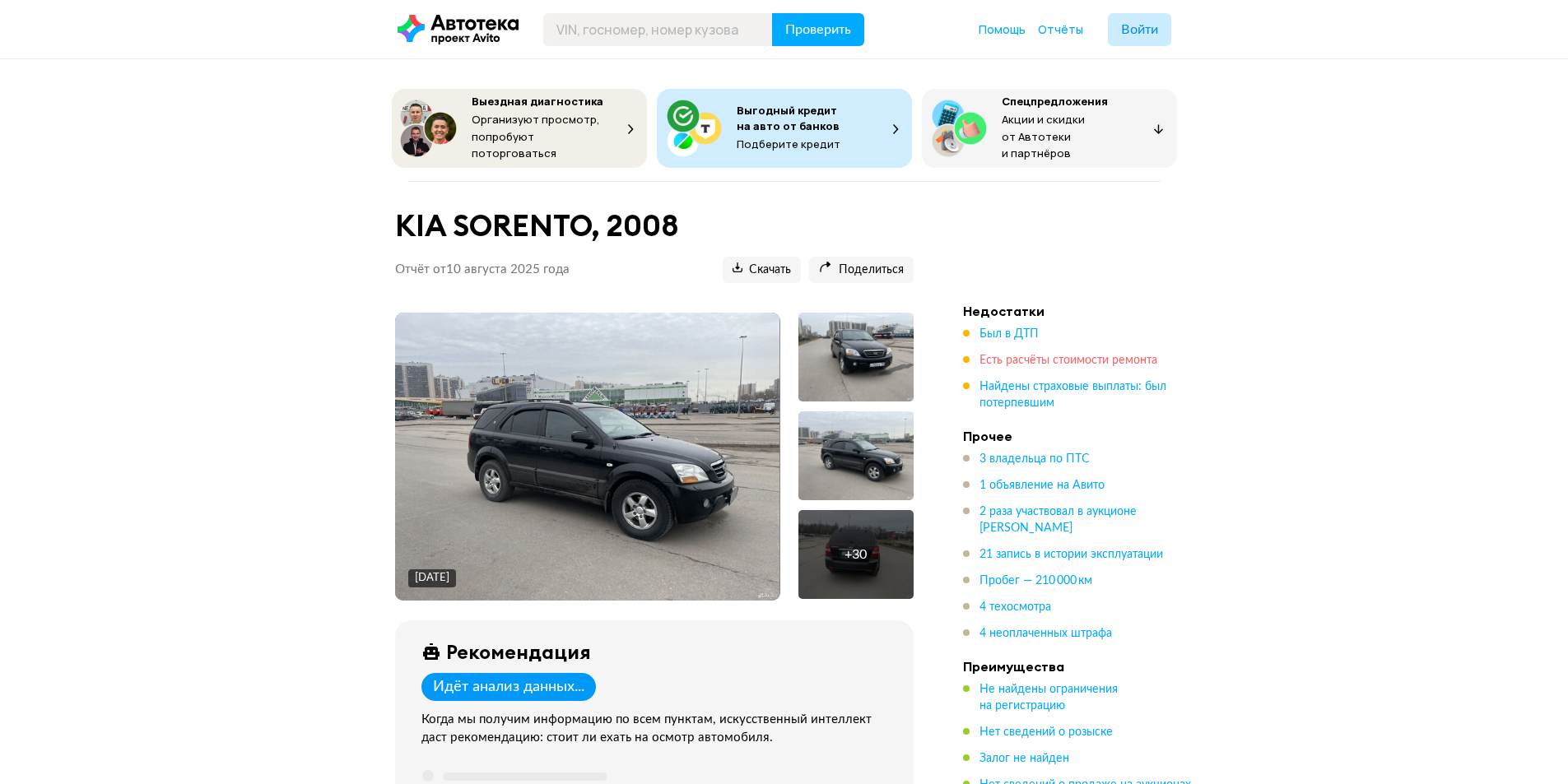
click at [1011, 357] on span "Есть расчёты стоимости ремонта" at bounding box center [1068, 360] width 178 height 11
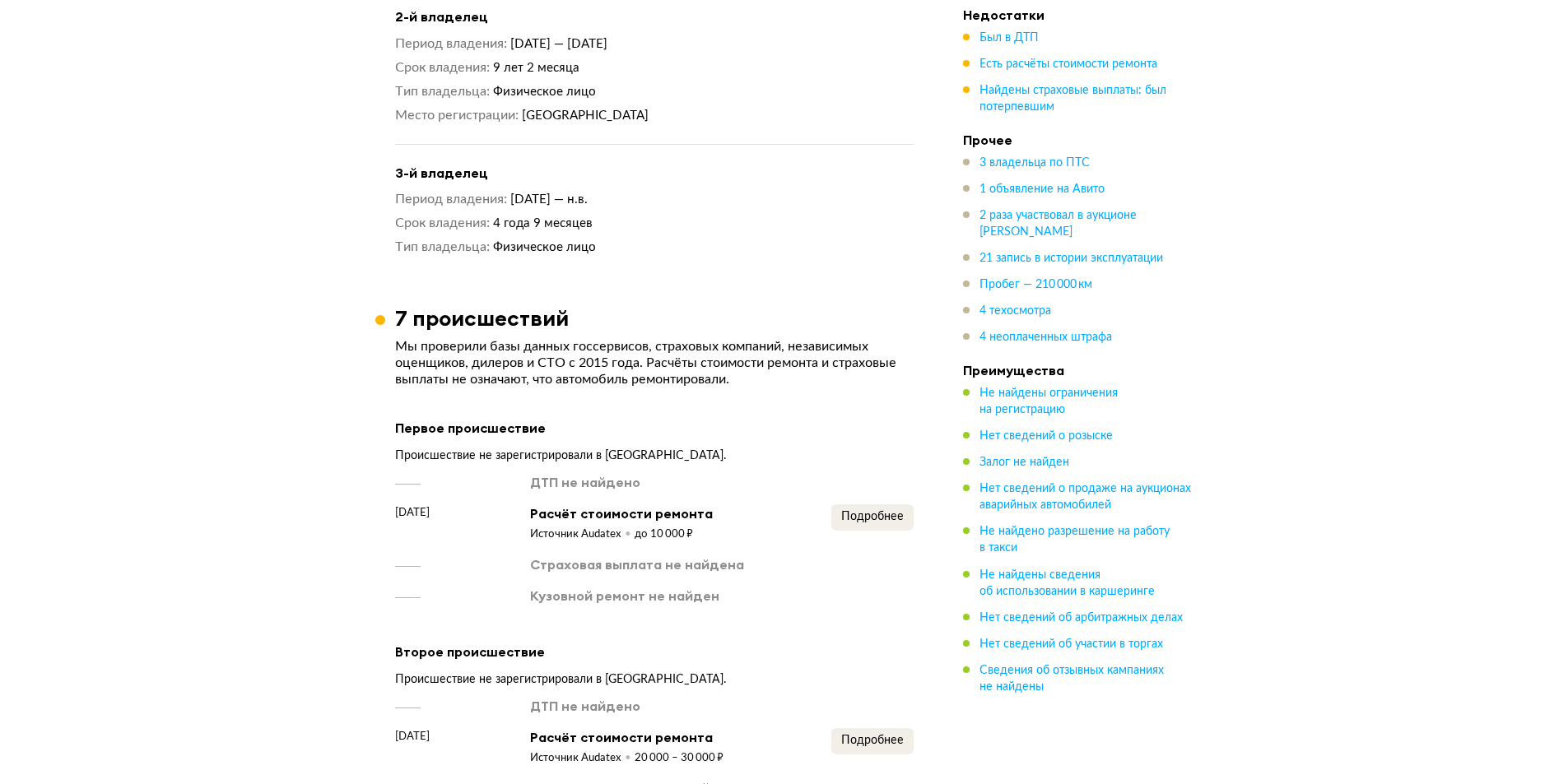
scroll to position [1718, 0]
click at [873, 512] on span "Подробнее" at bounding box center [872, 517] width 62 height 11
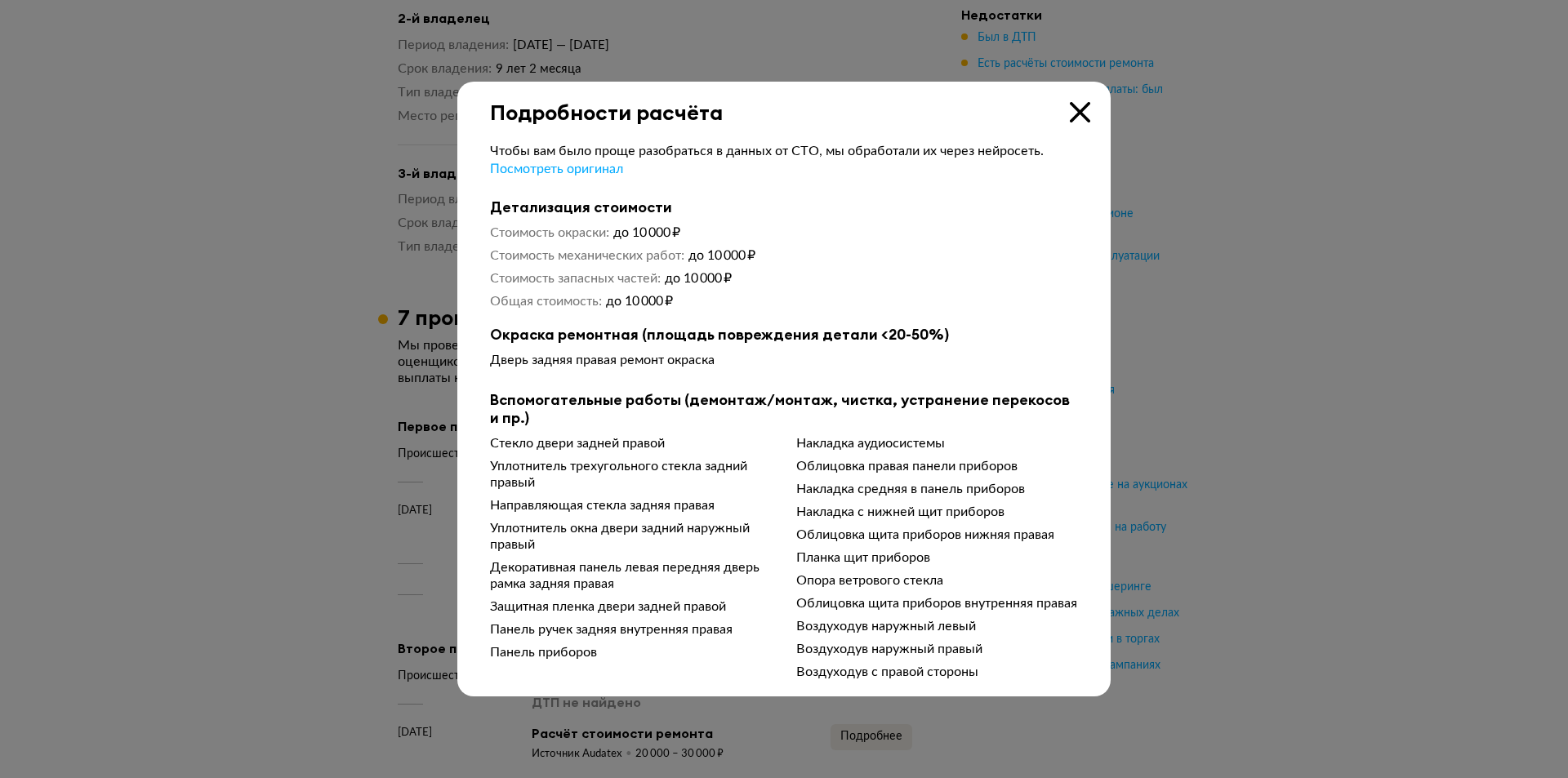
click at [1083, 107] on icon at bounding box center [1080, 112] width 21 height 21
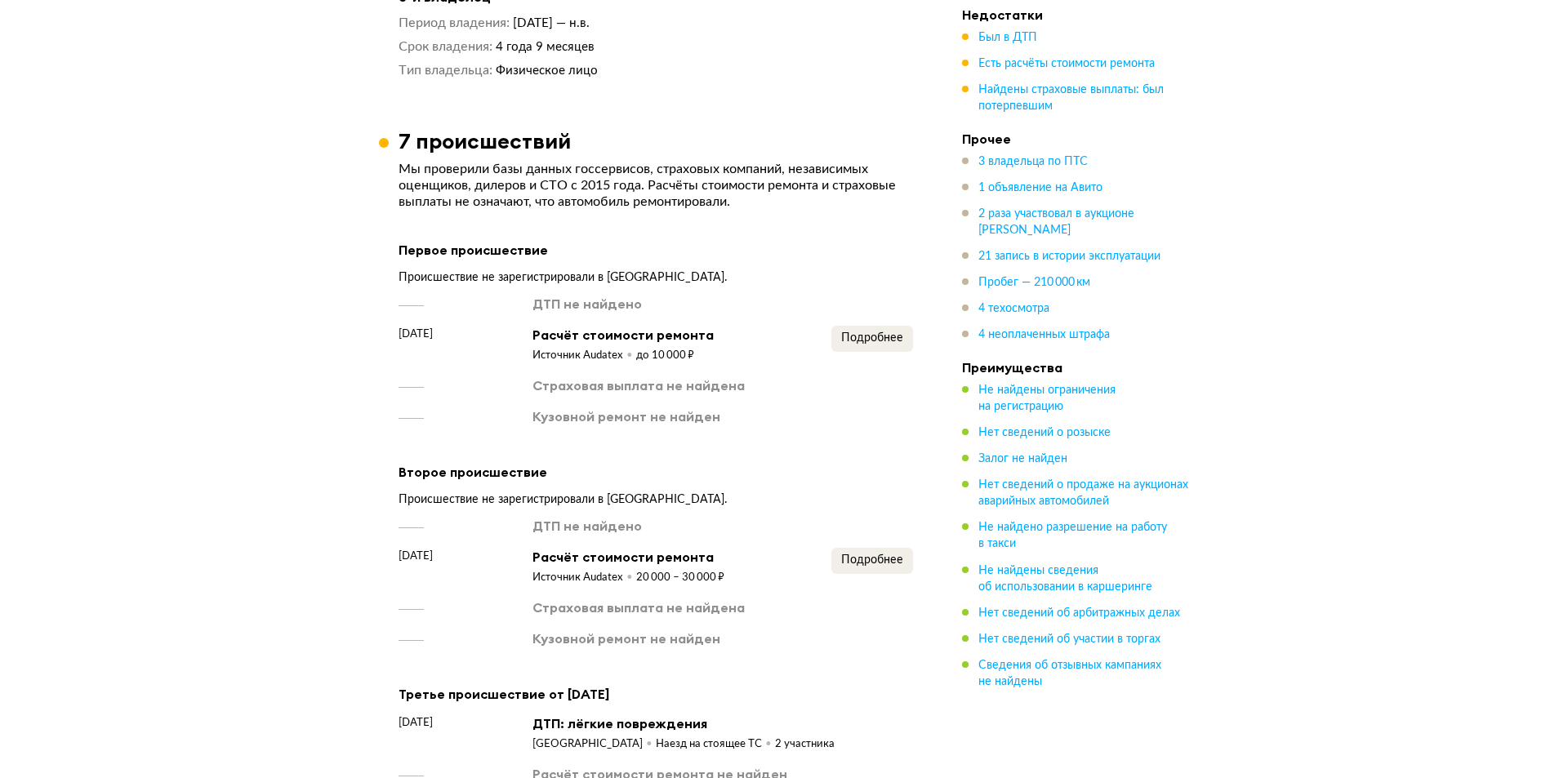
scroll to position [1950, 0]
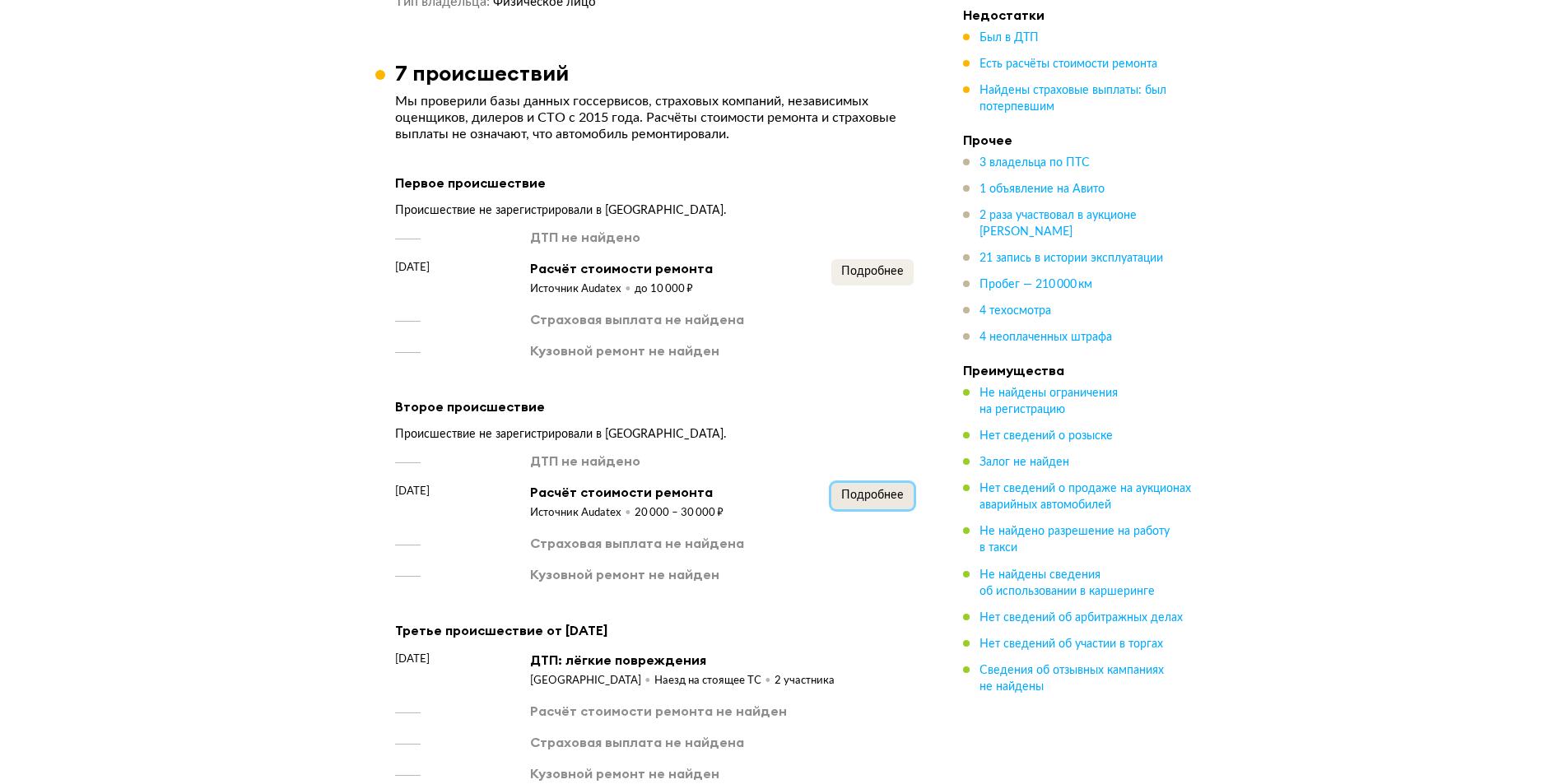
click at [868, 489] on span "Подробнее" at bounding box center [872, 494] width 62 height 11
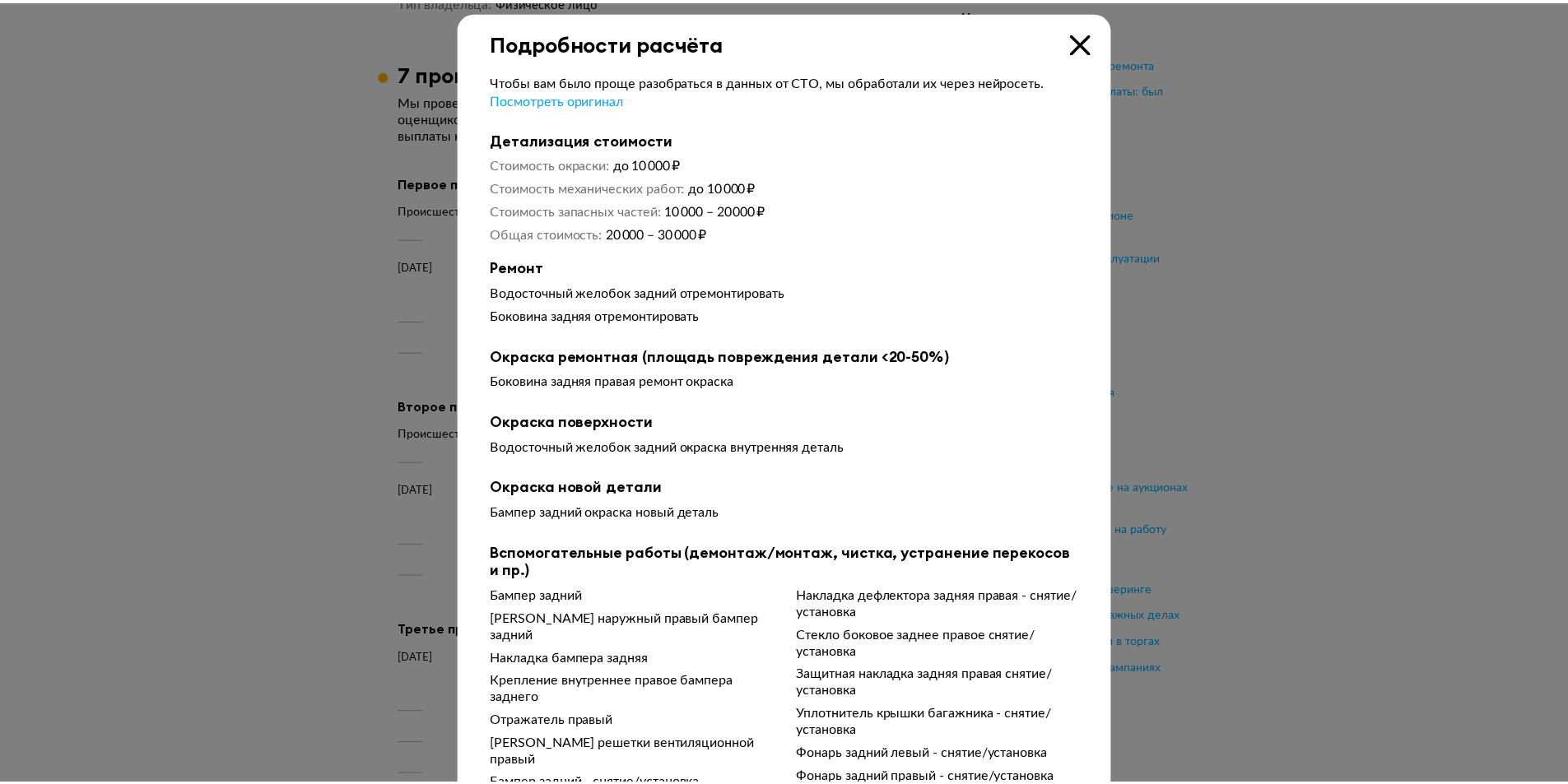
scroll to position [0, 0]
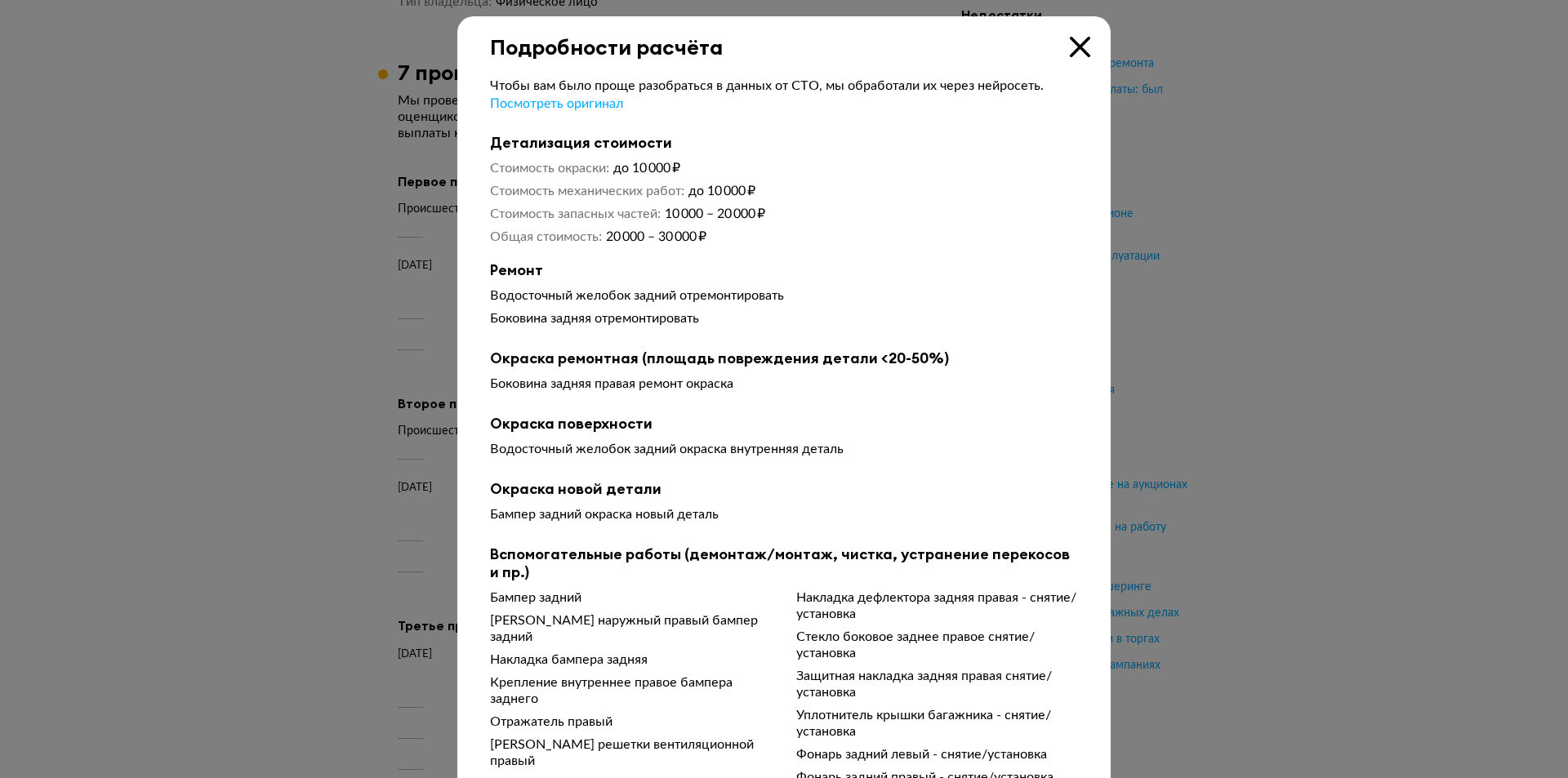
click at [1070, 50] on icon at bounding box center [1080, 47] width 21 height 21
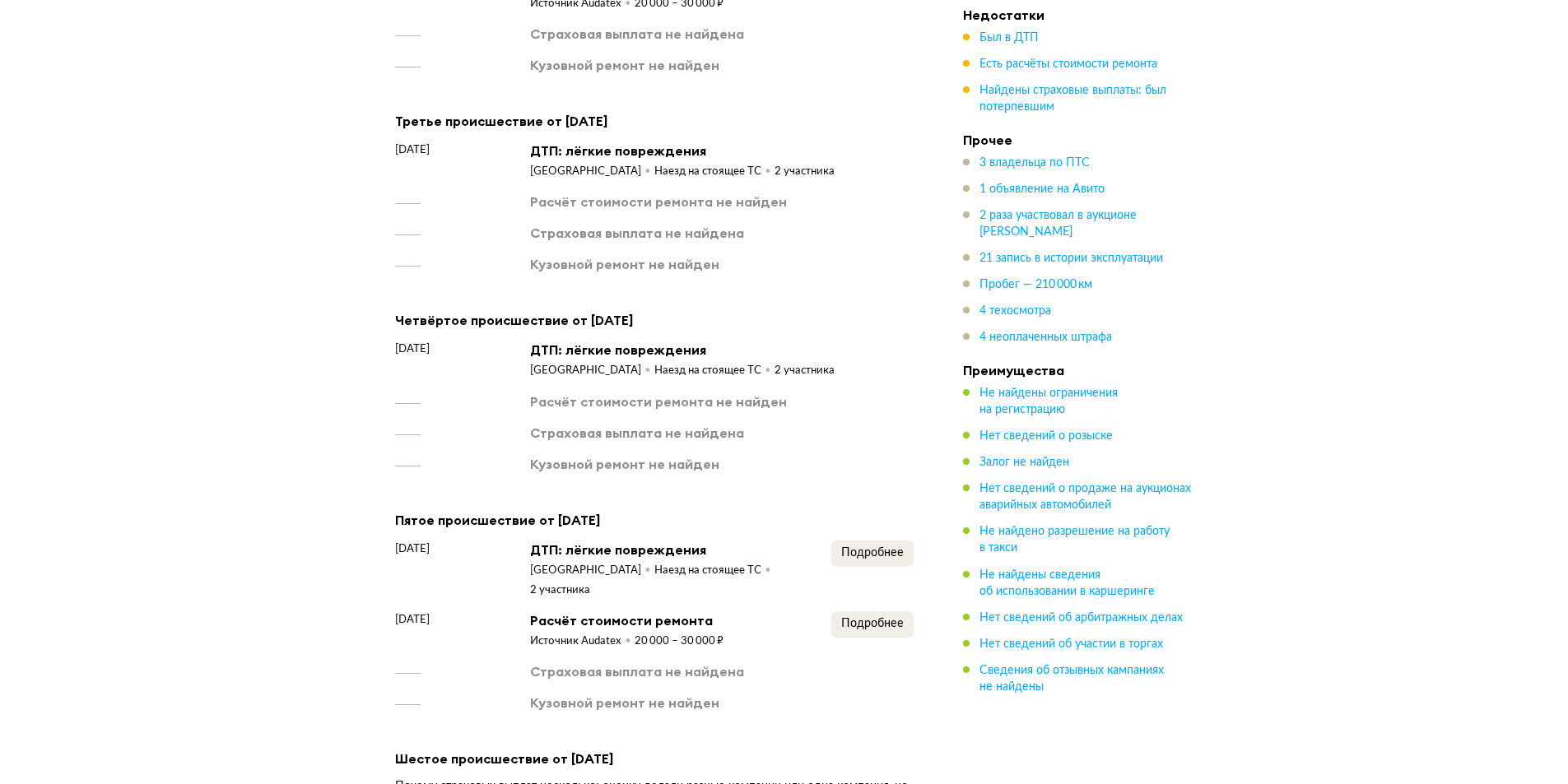
scroll to position [2541, 0]
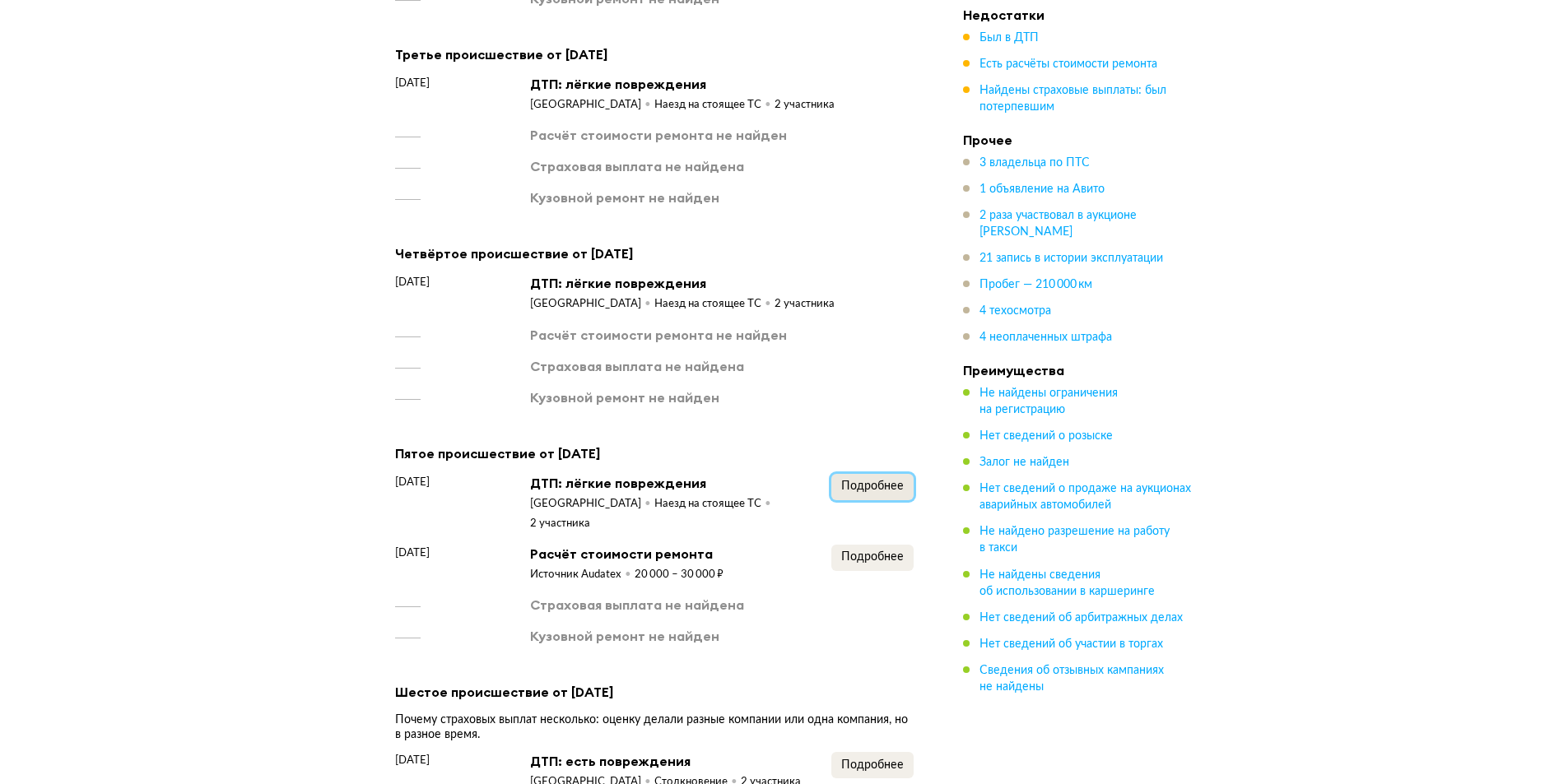
click at [861, 483] on span "Подробнее" at bounding box center [872, 486] width 62 height 11
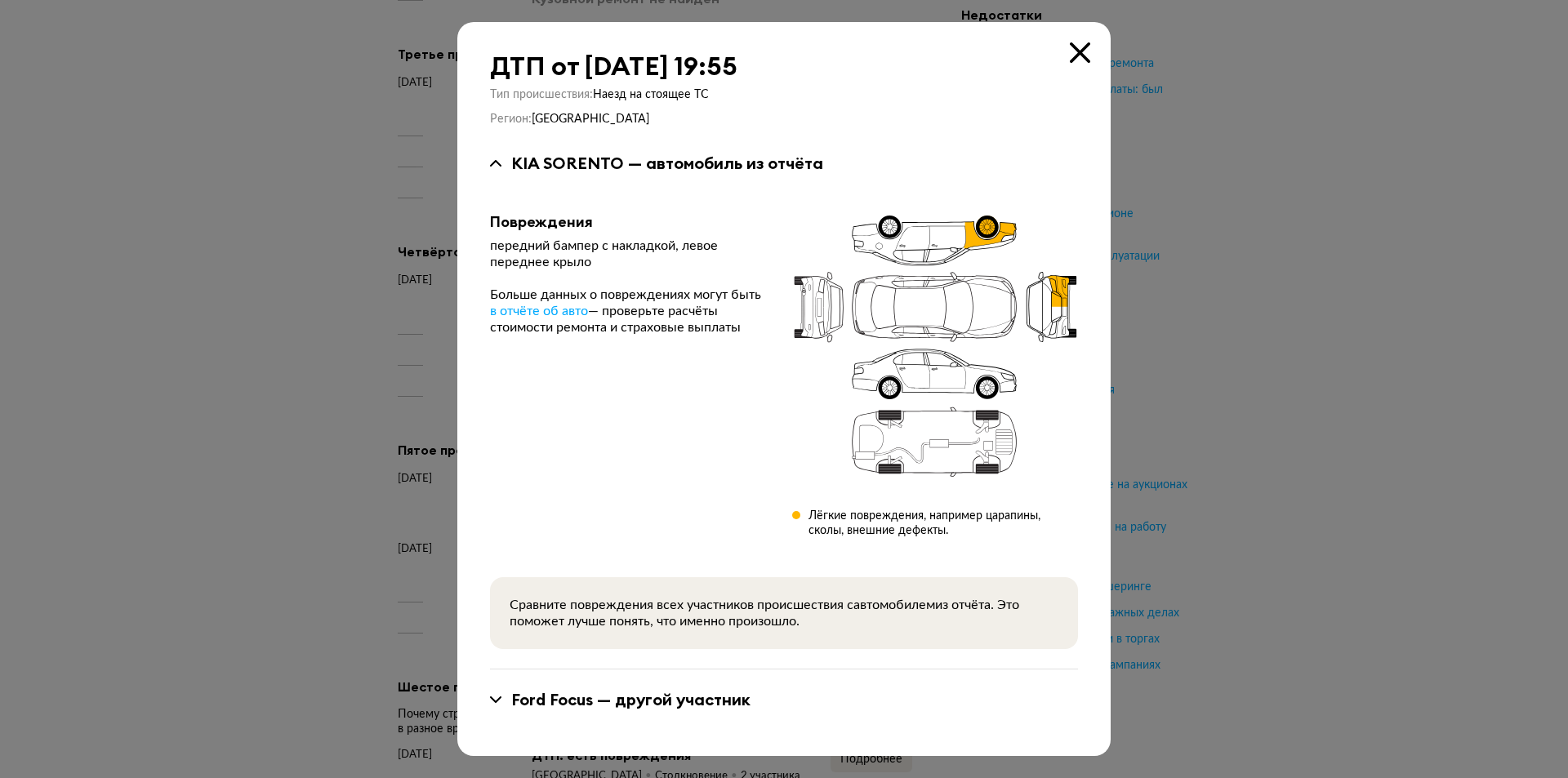
click at [1078, 53] on icon at bounding box center [1080, 53] width 21 height 21
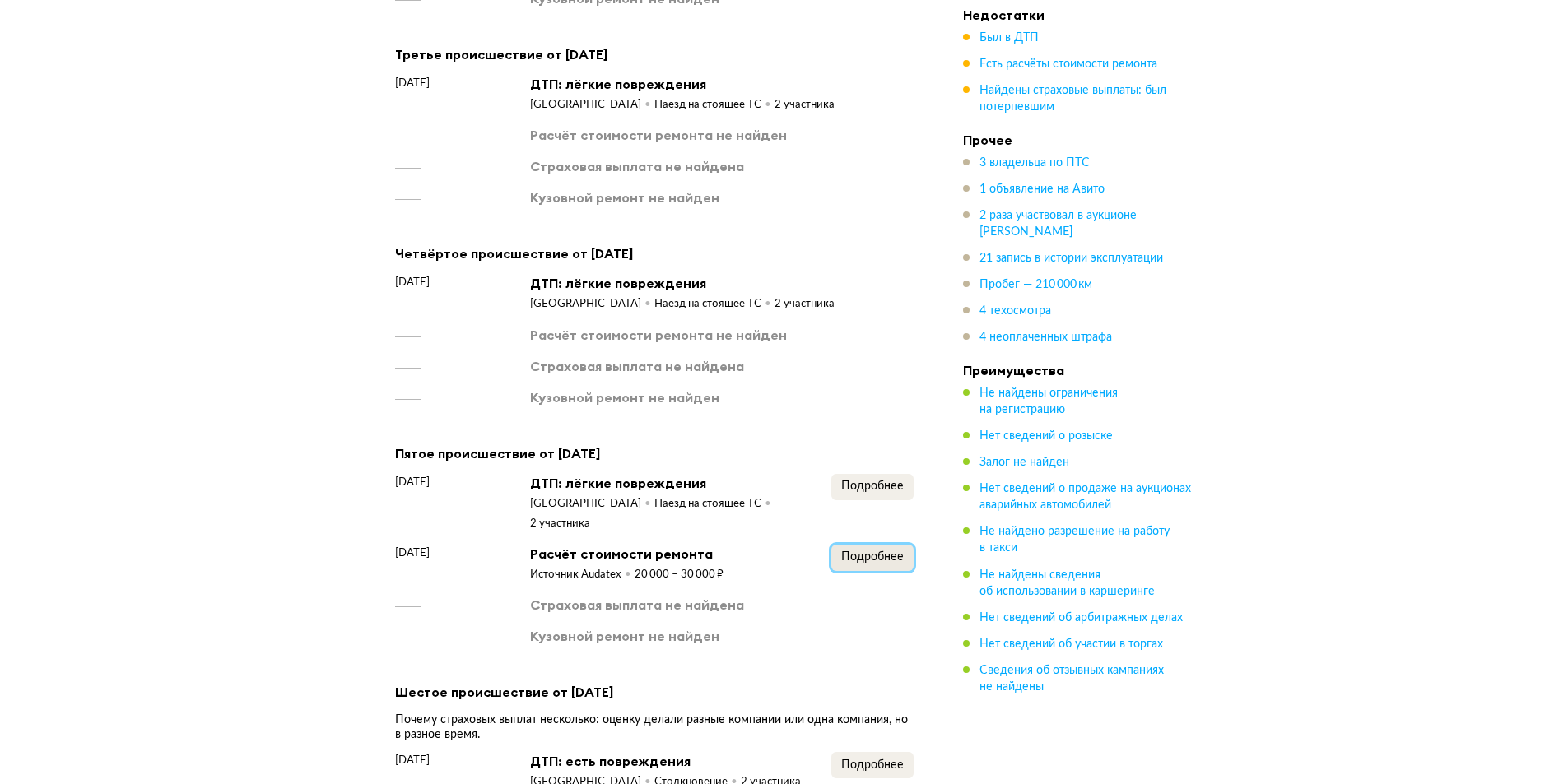
click at [849, 551] on span "Подробнее" at bounding box center [872, 556] width 62 height 11
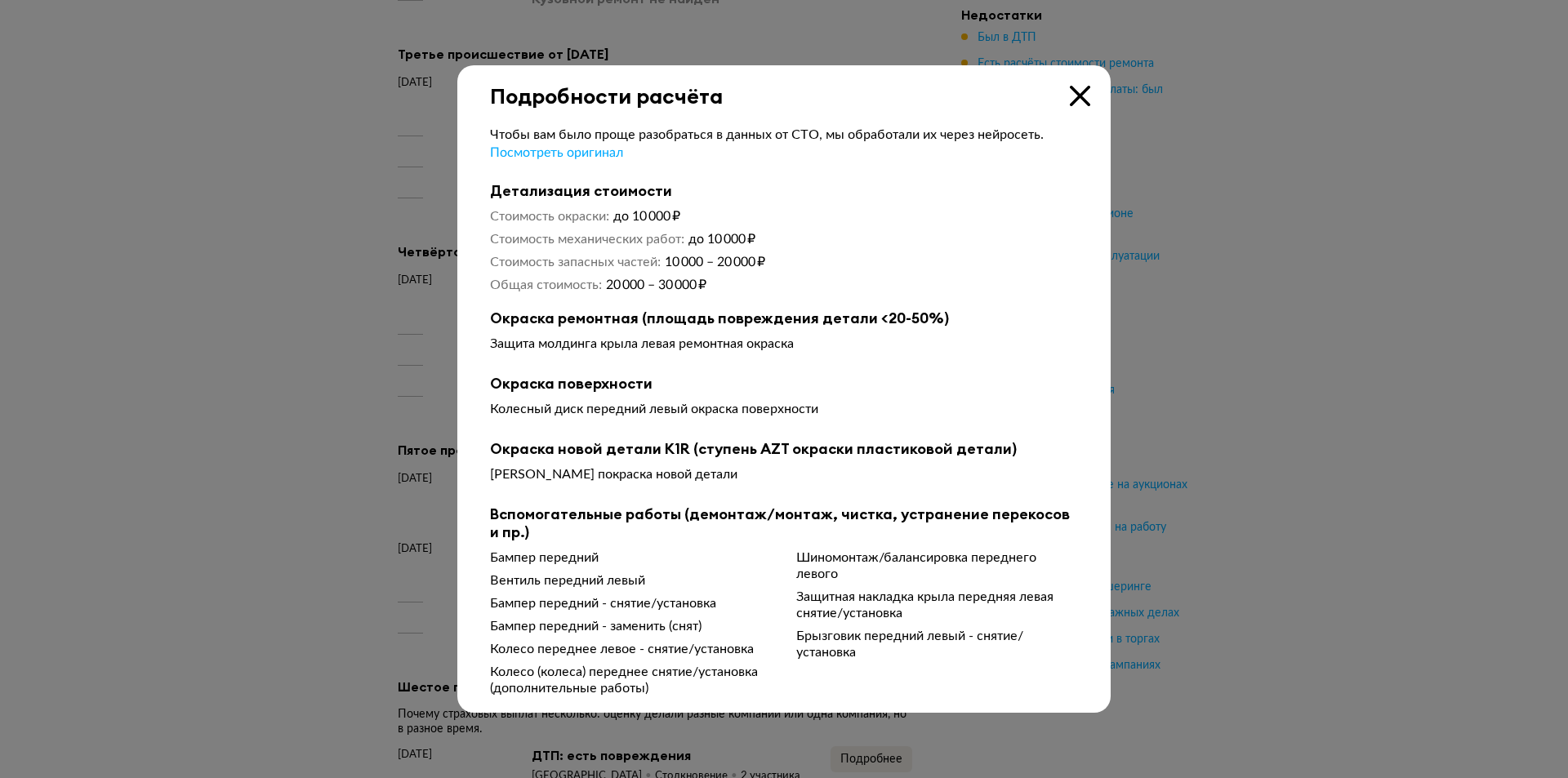
click at [1074, 100] on icon at bounding box center [1080, 96] width 21 height 21
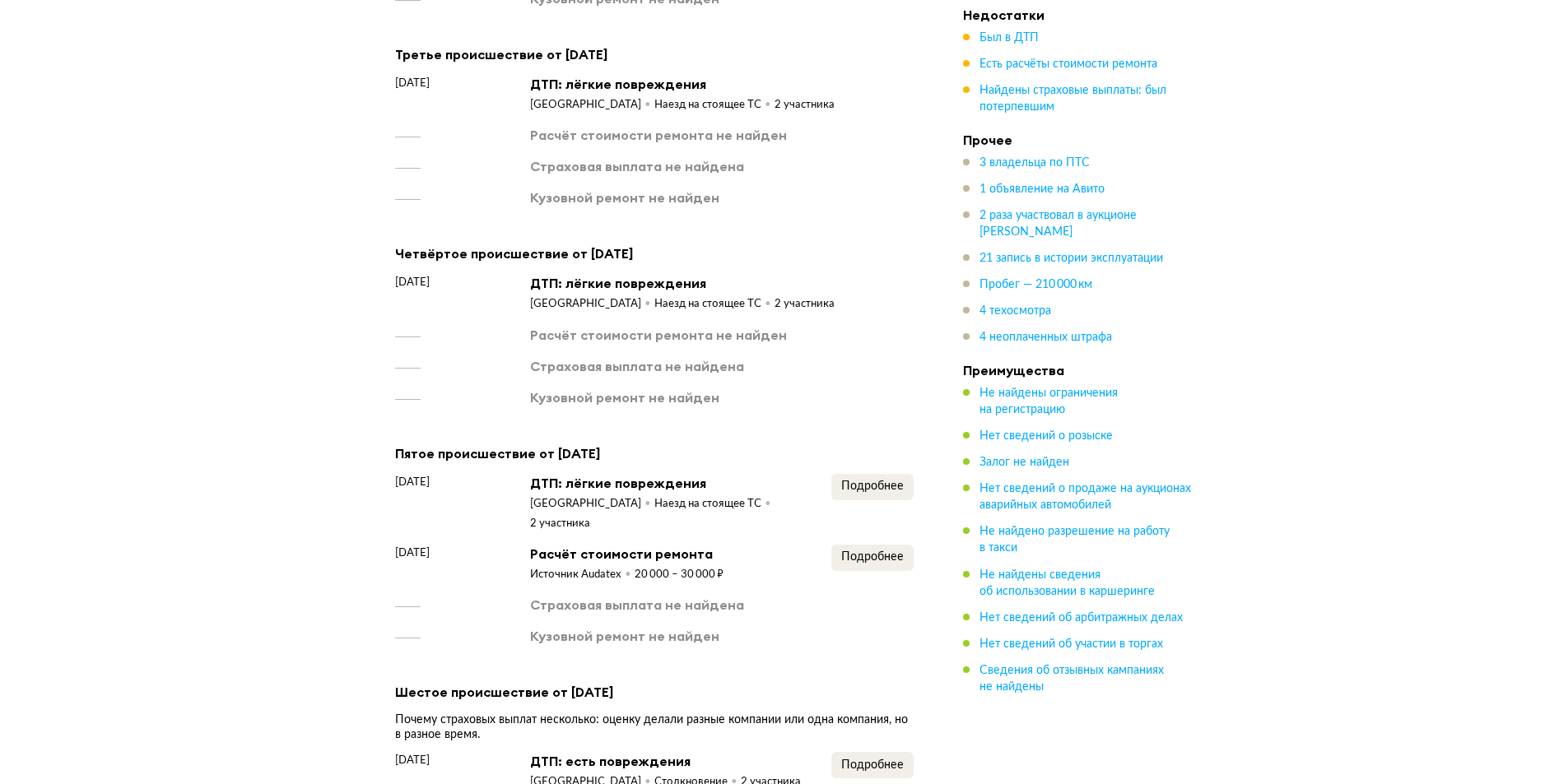
scroll to position [2788, 0]
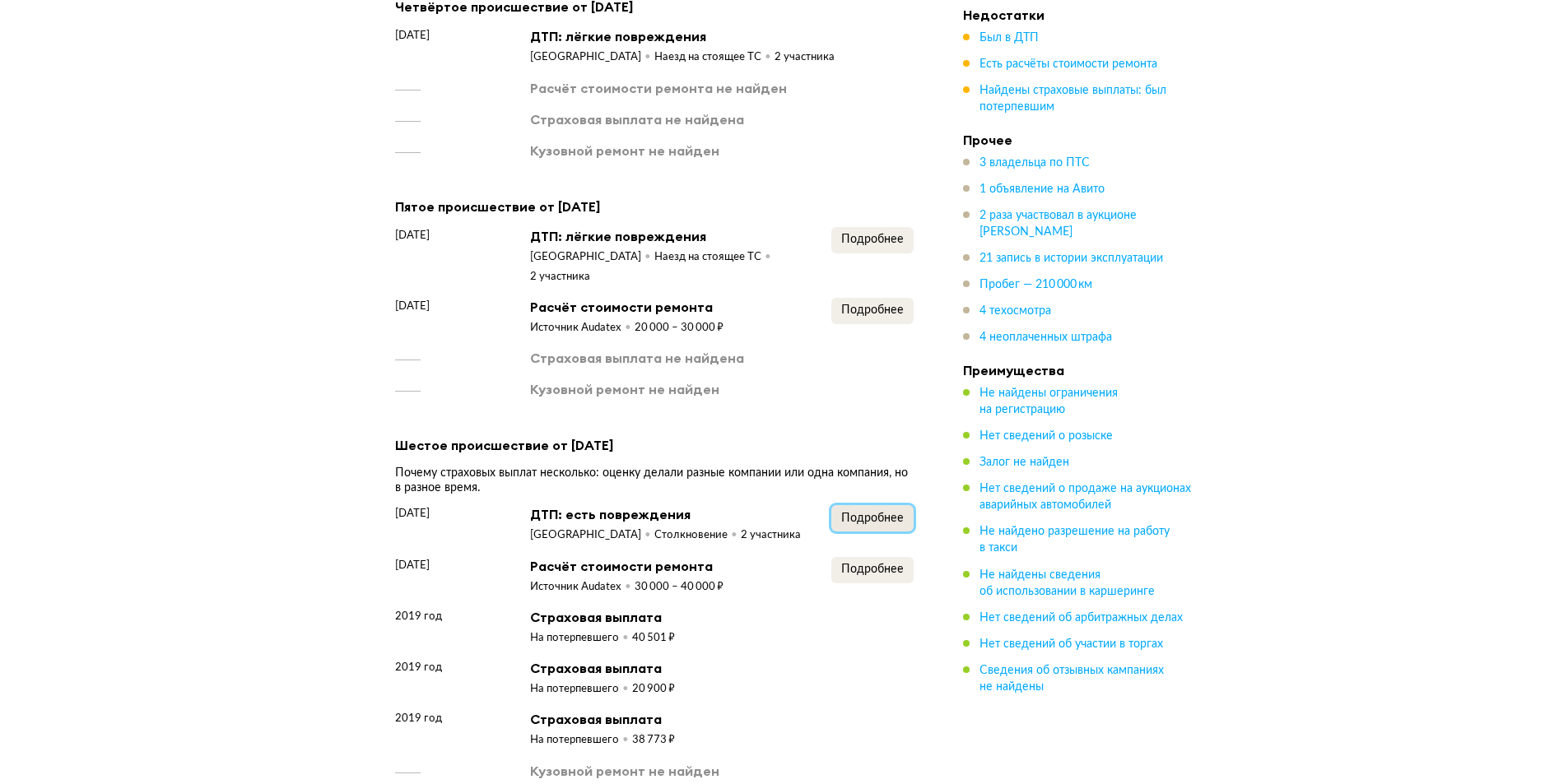
click at [882, 512] on span "Подробнее" at bounding box center [872, 517] width 62 height 11
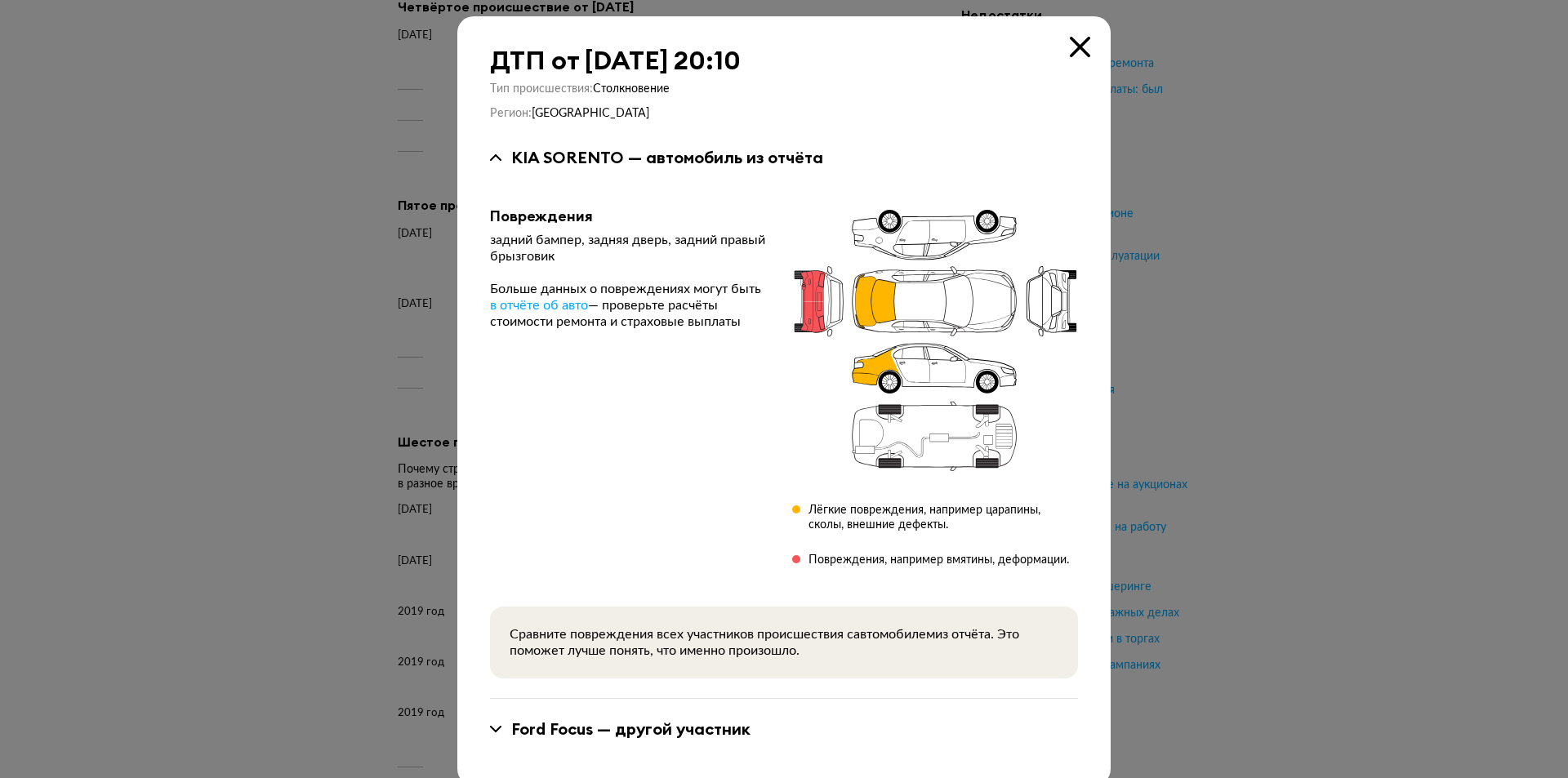
click at [1070, 43] on icon at bounding box center [1080, 47] width 21 height 21
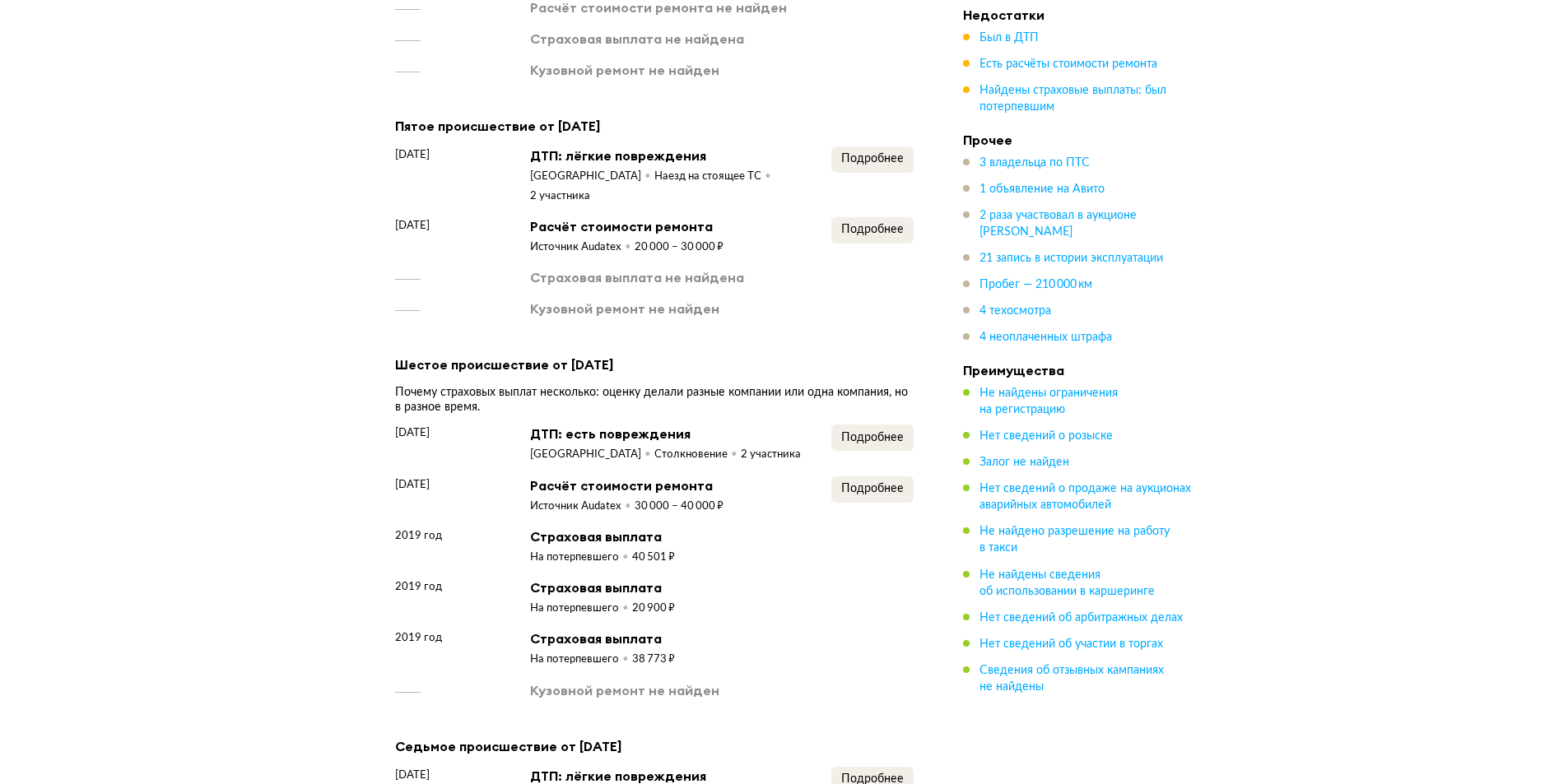
scroll to position [2869, 0]
click at [864, 481] on span "Подробнее" at bounding box center [872, 486] width 62 height 11
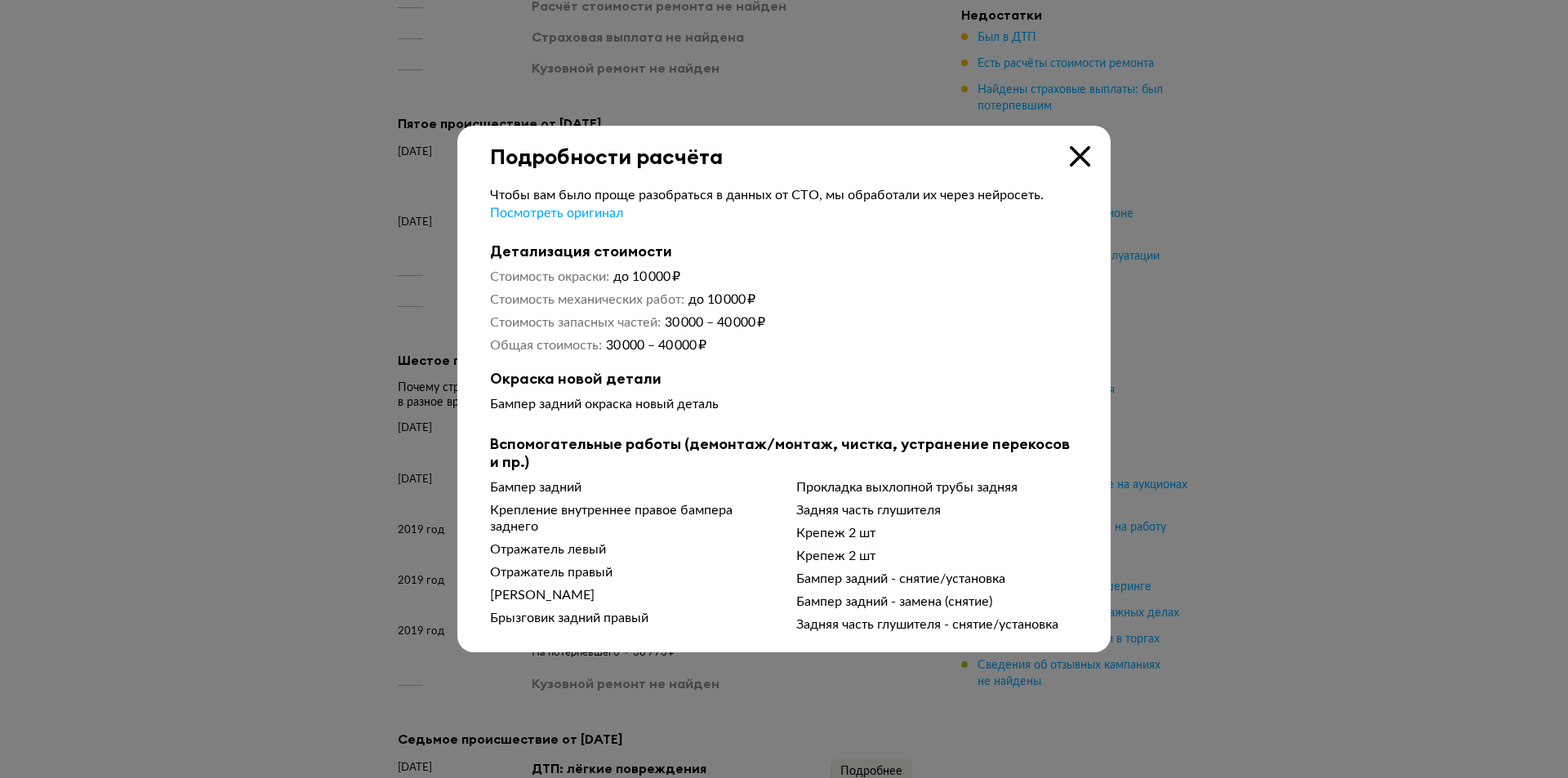
click at [1083, 146] on icon at bounding box center [1080, 157] width 21 height 21
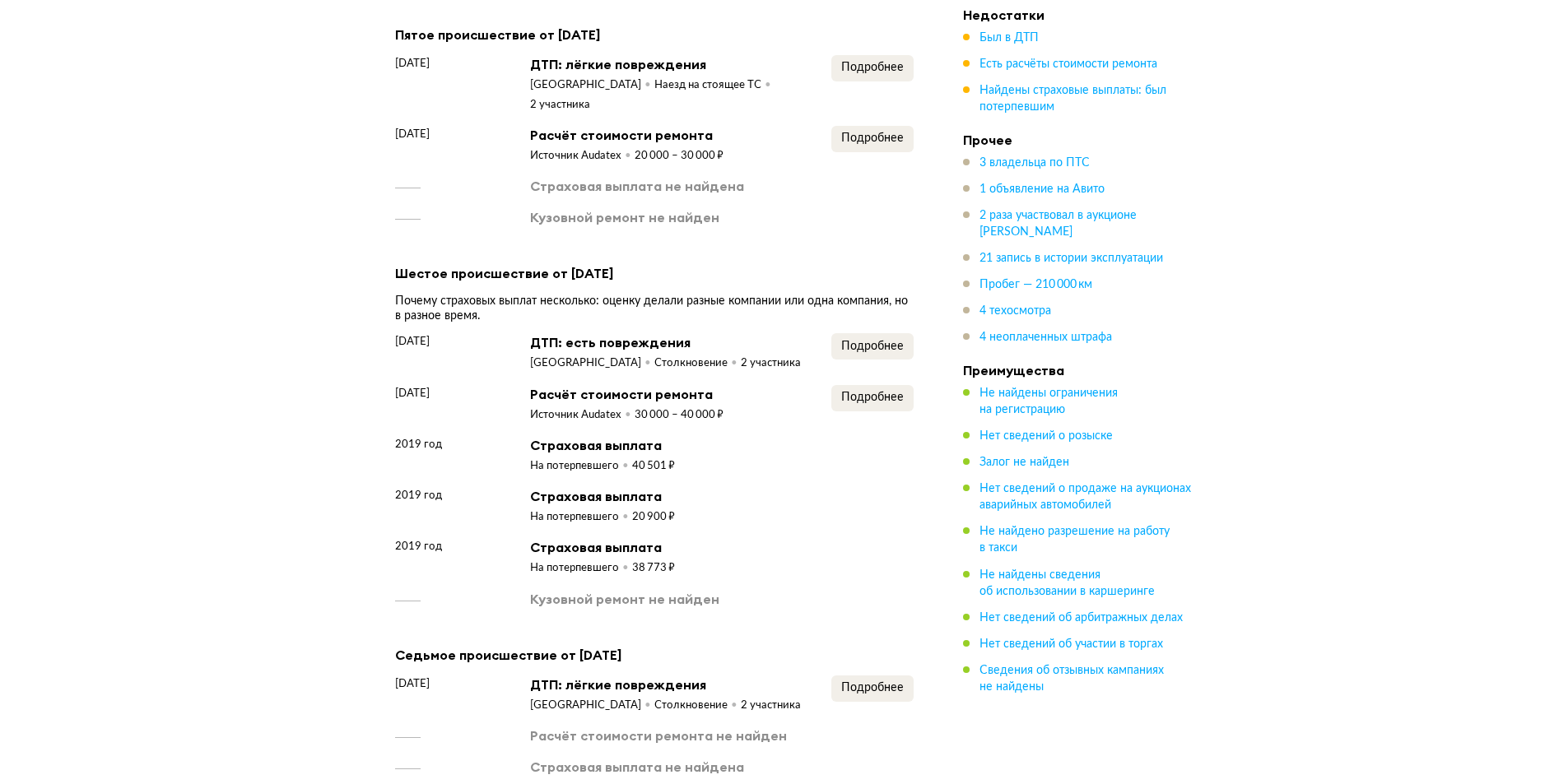
scroll to position [3117, 0]
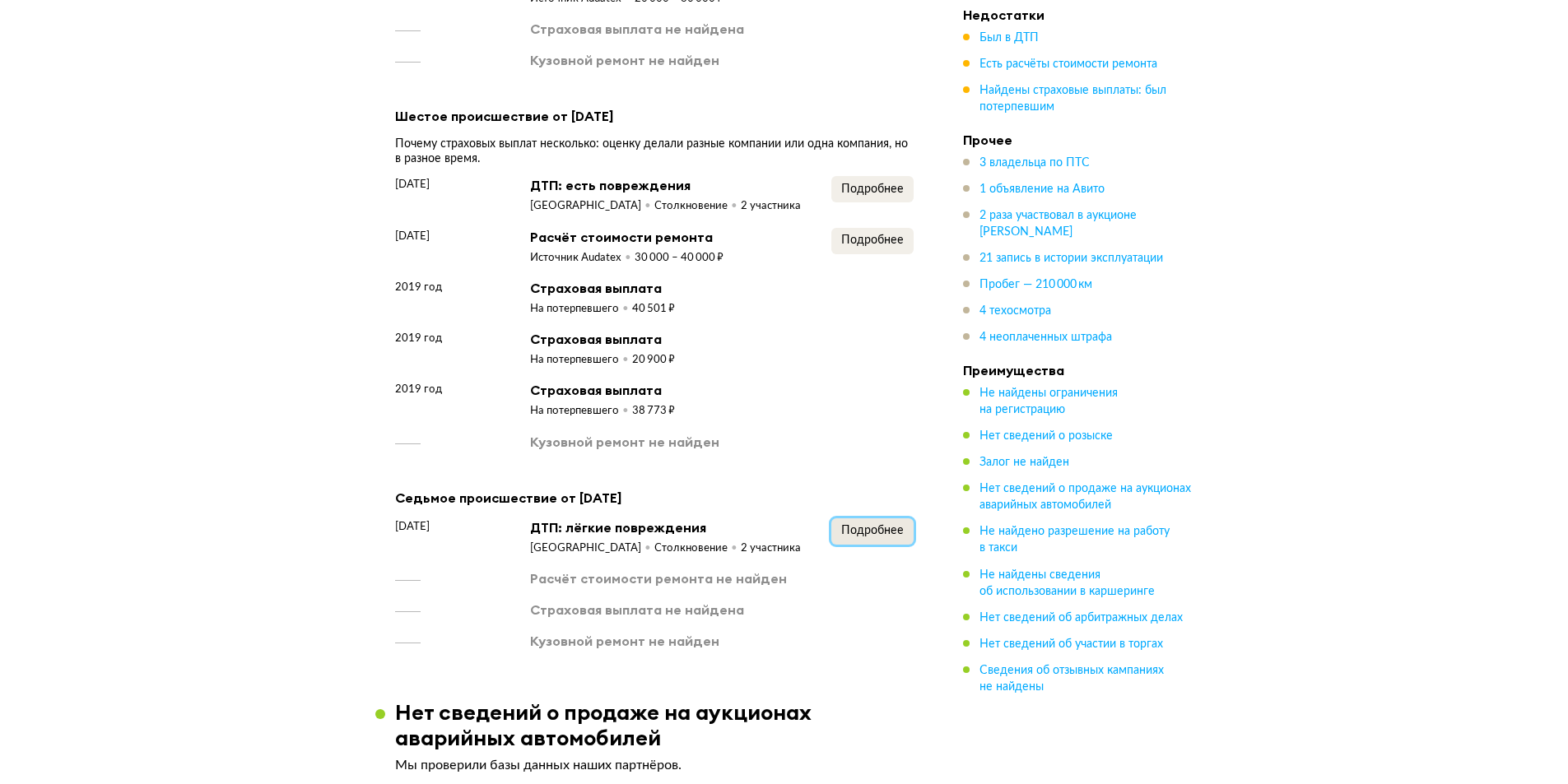
click at [871, 524] on span "Подробнее" at bounding box center [872, 530] width 62 height 11
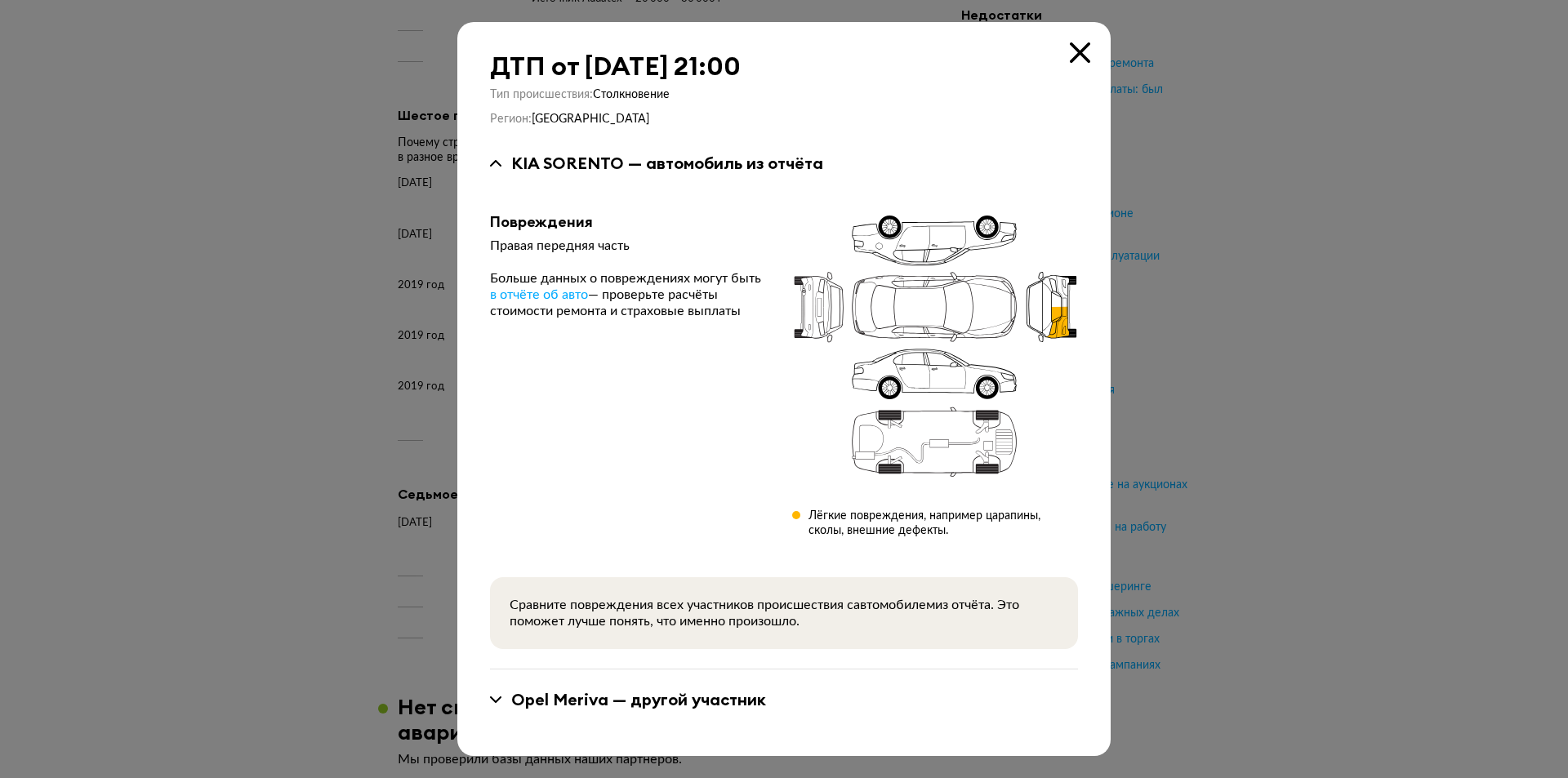
click at [1082, 61] on icon at bounding box center [1080, 53] width 21 height 21
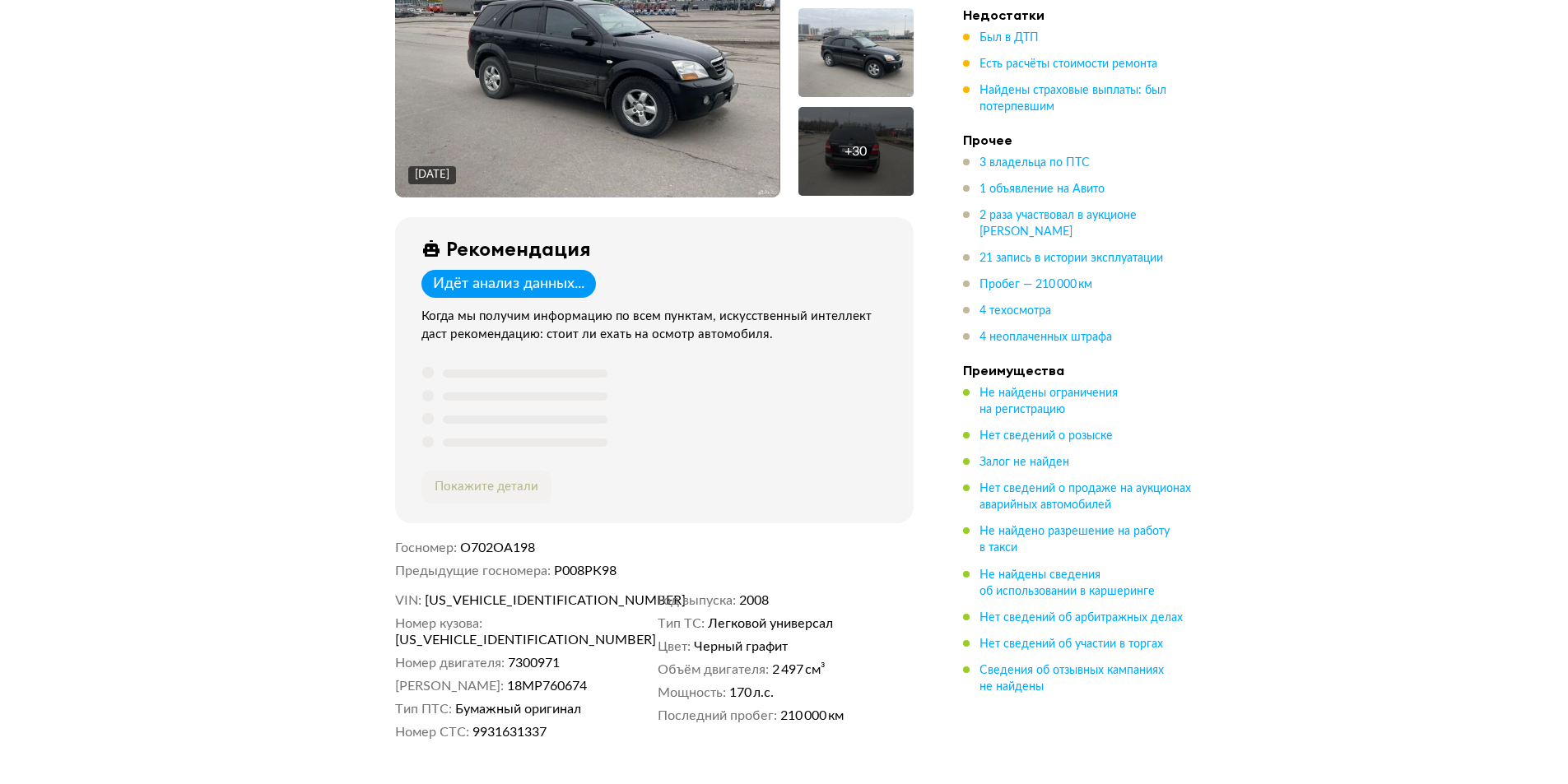
scroll to position [411, 0]
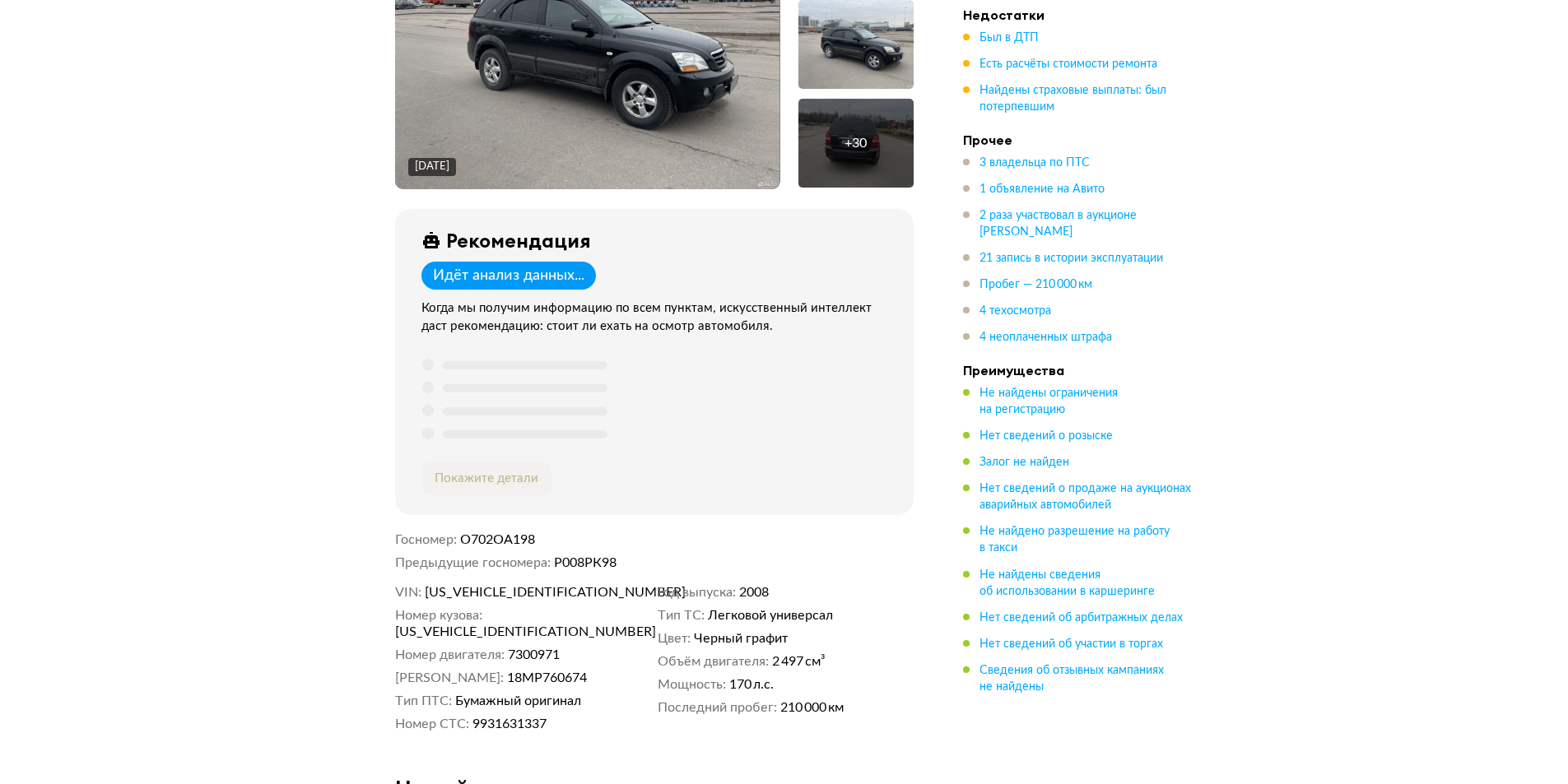
click at [463, 584] on span "[US_VEHICLE_IDENTIFICATION_NUMBER]" at bounding box center [519, 592] width 189 height 16
copy span "[US_VEHICLE_IDENTIFICATION_NUMBER]"
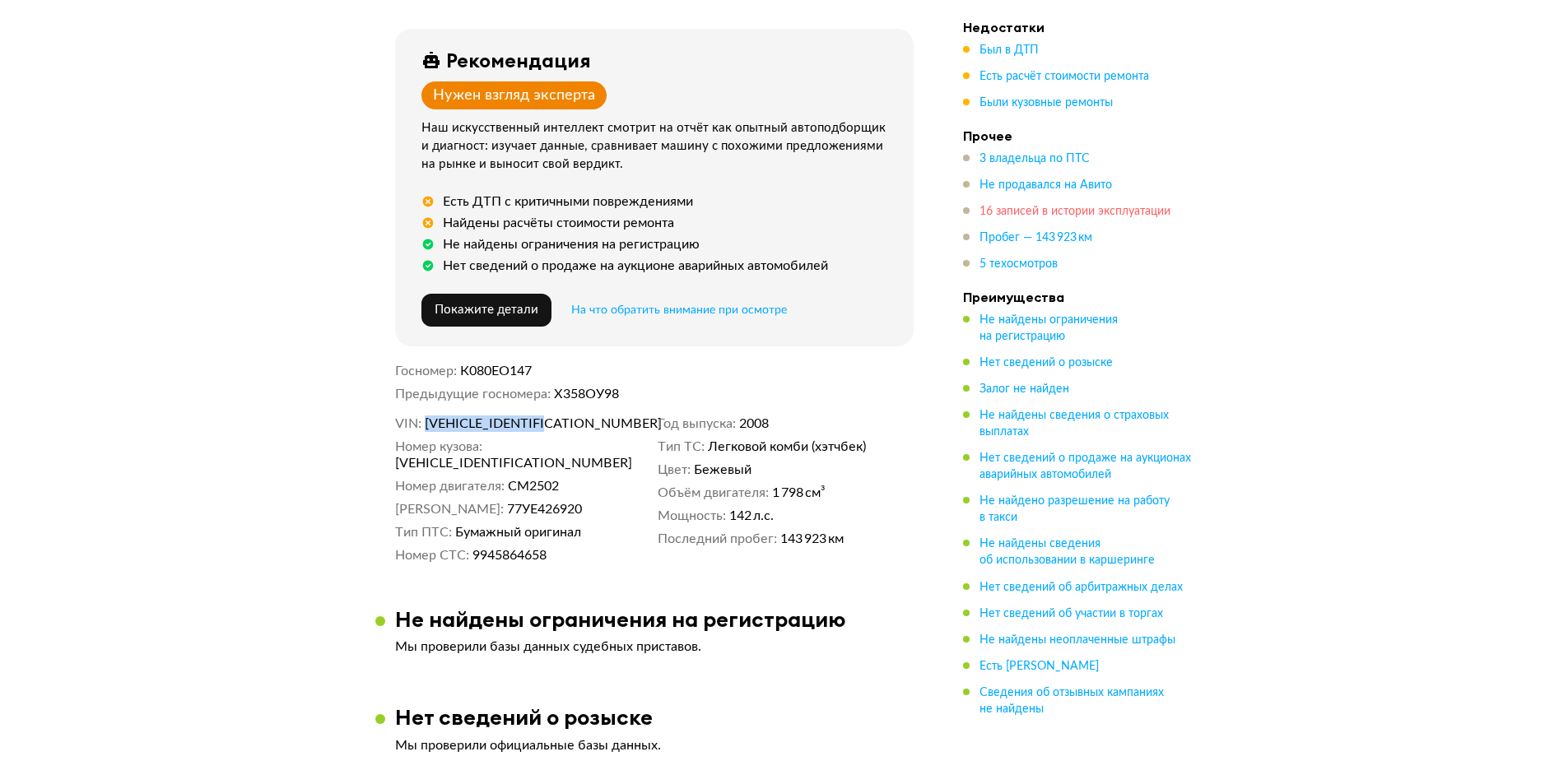
scroll to position [82, 0]
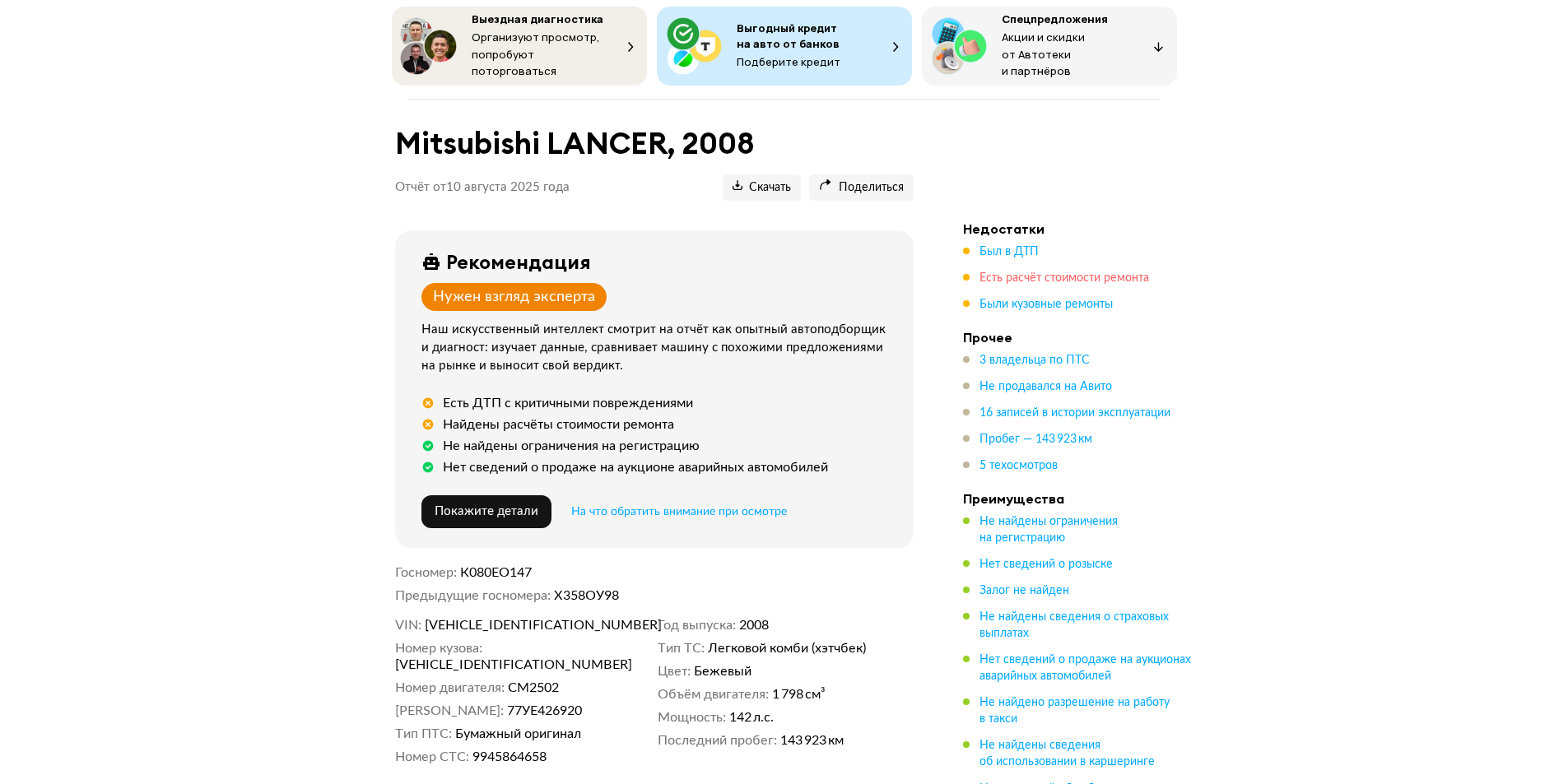
click at [1026, 273] on span "Есть расчёт стоимости ремонта" at bounding box center [1064, 278] width 169 height 11
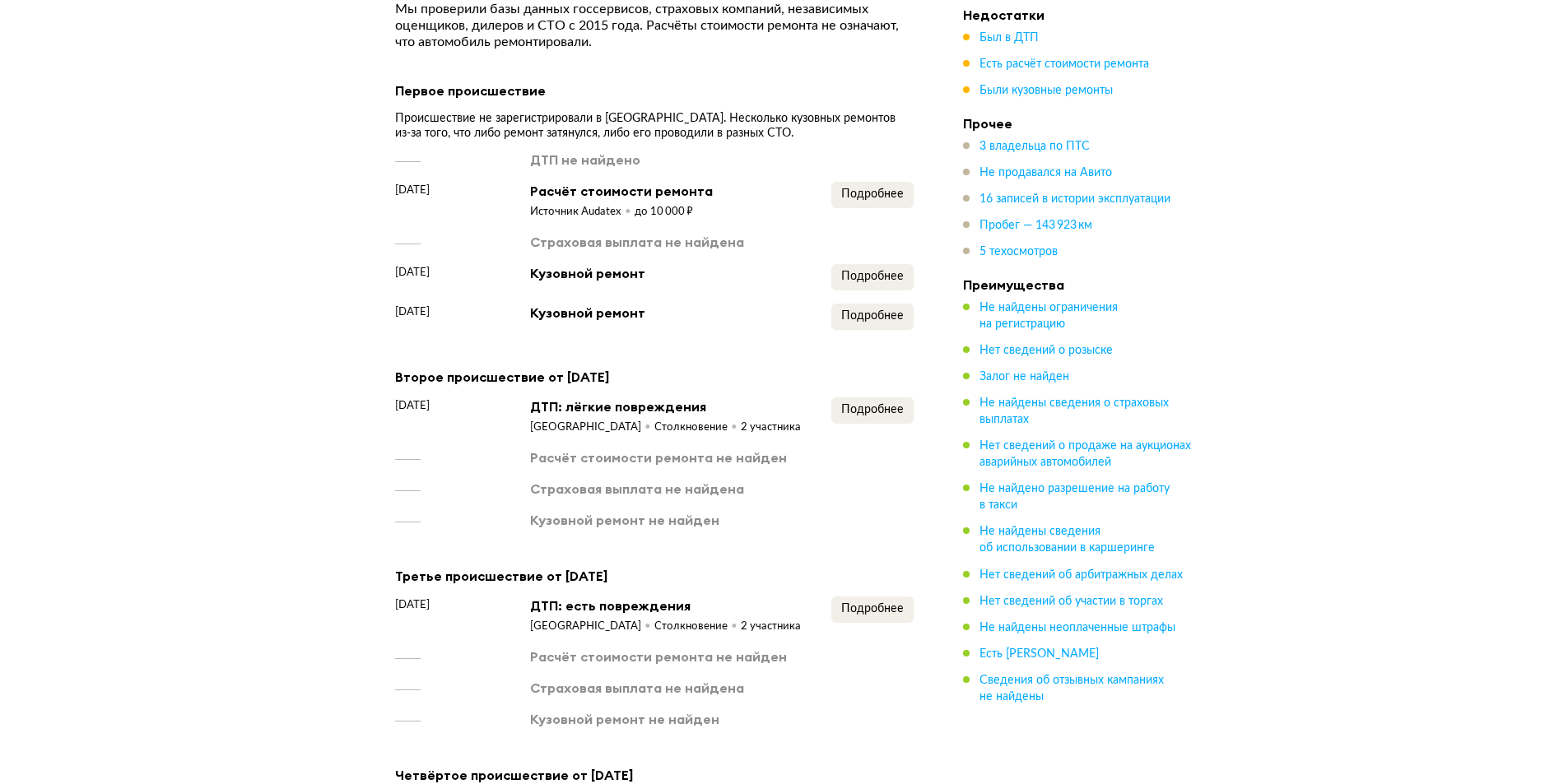
scroll to position [1789, 0]
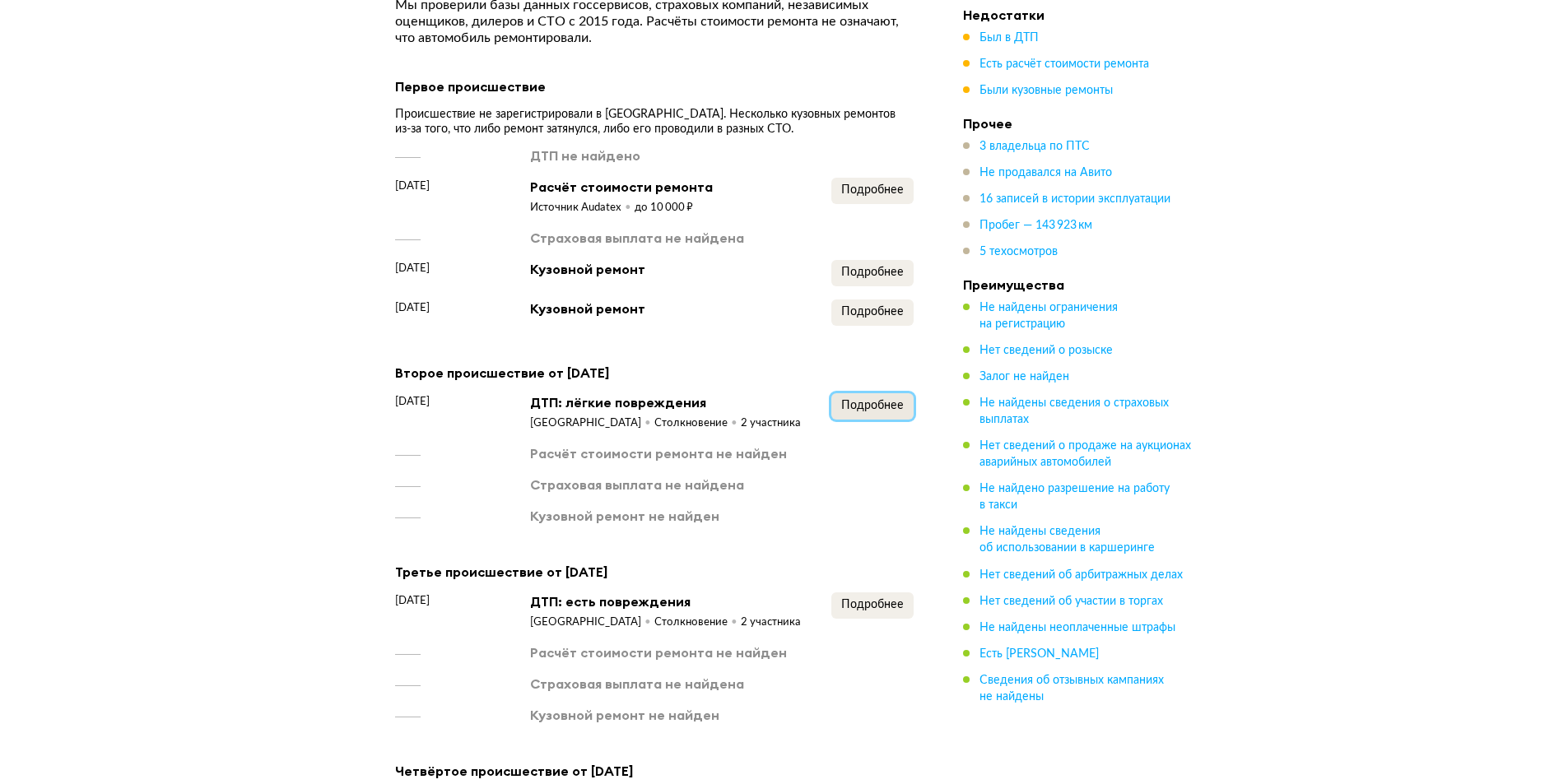
click at [869, 411] on span "Подробнее" at bounding box center [872, 405] width 62 height 11
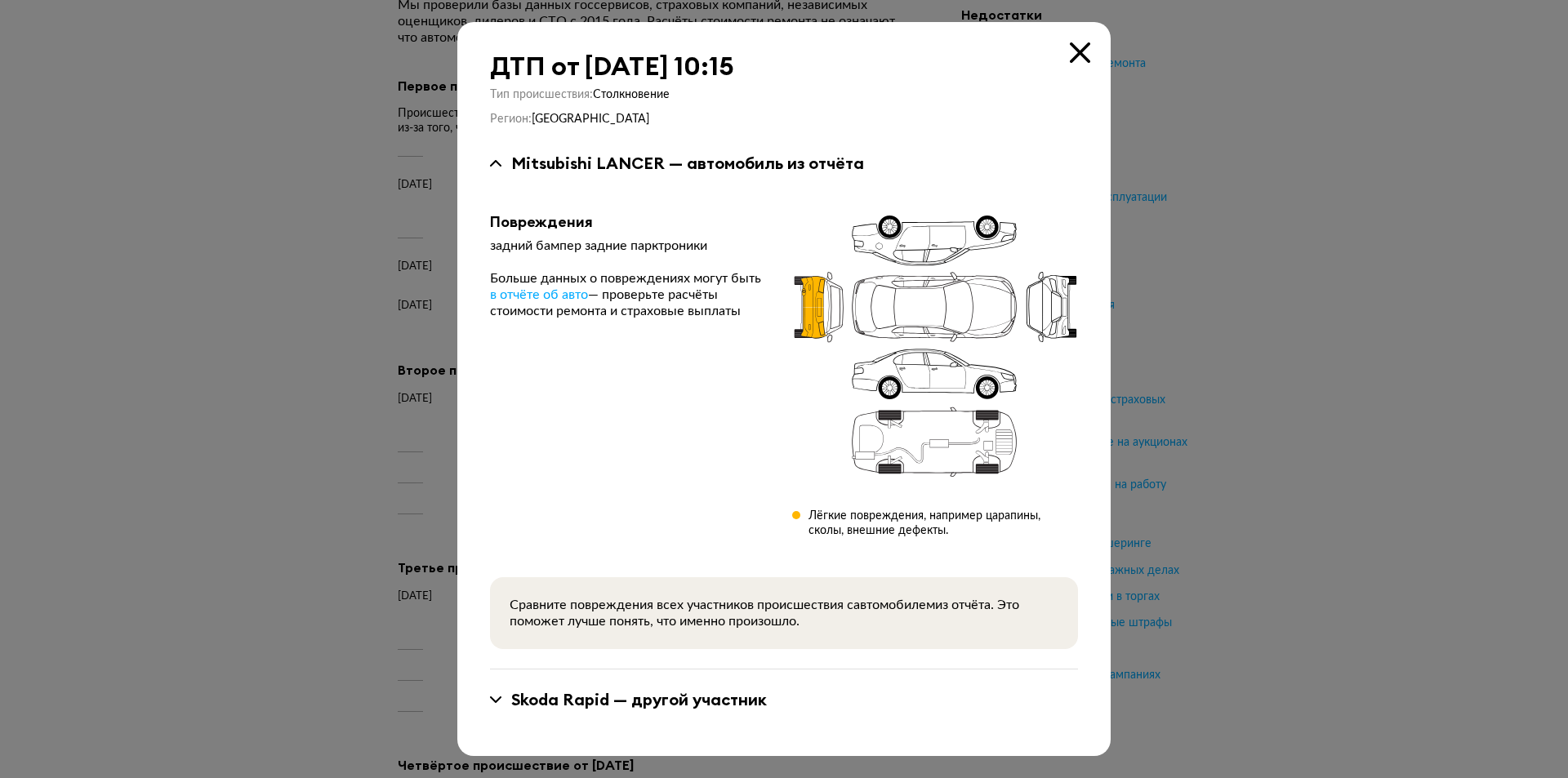
click at [1082, 59] on icon at bounding box center [1080, 53] width 21 height 21
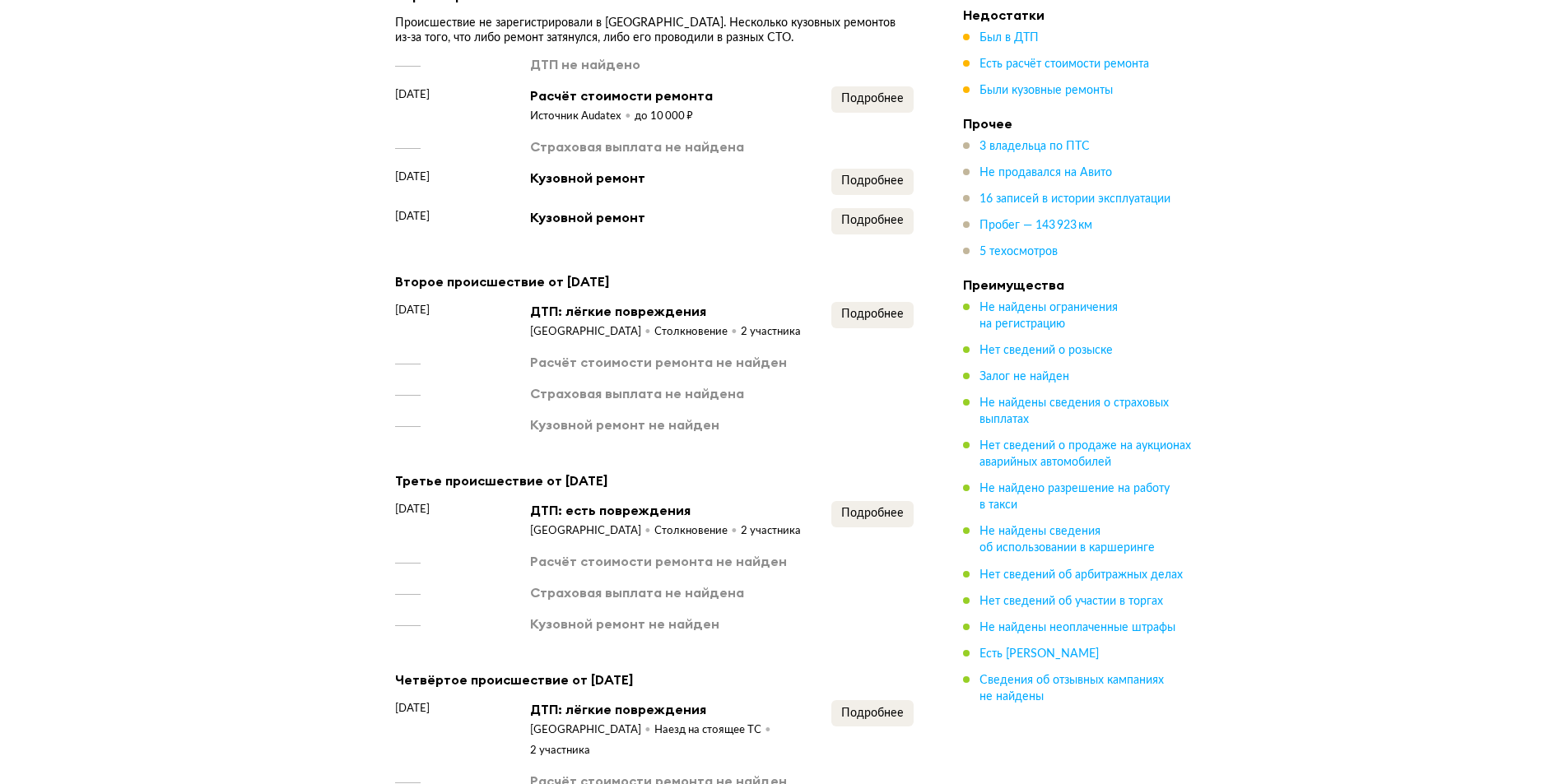
scroll to position [2035, 0]
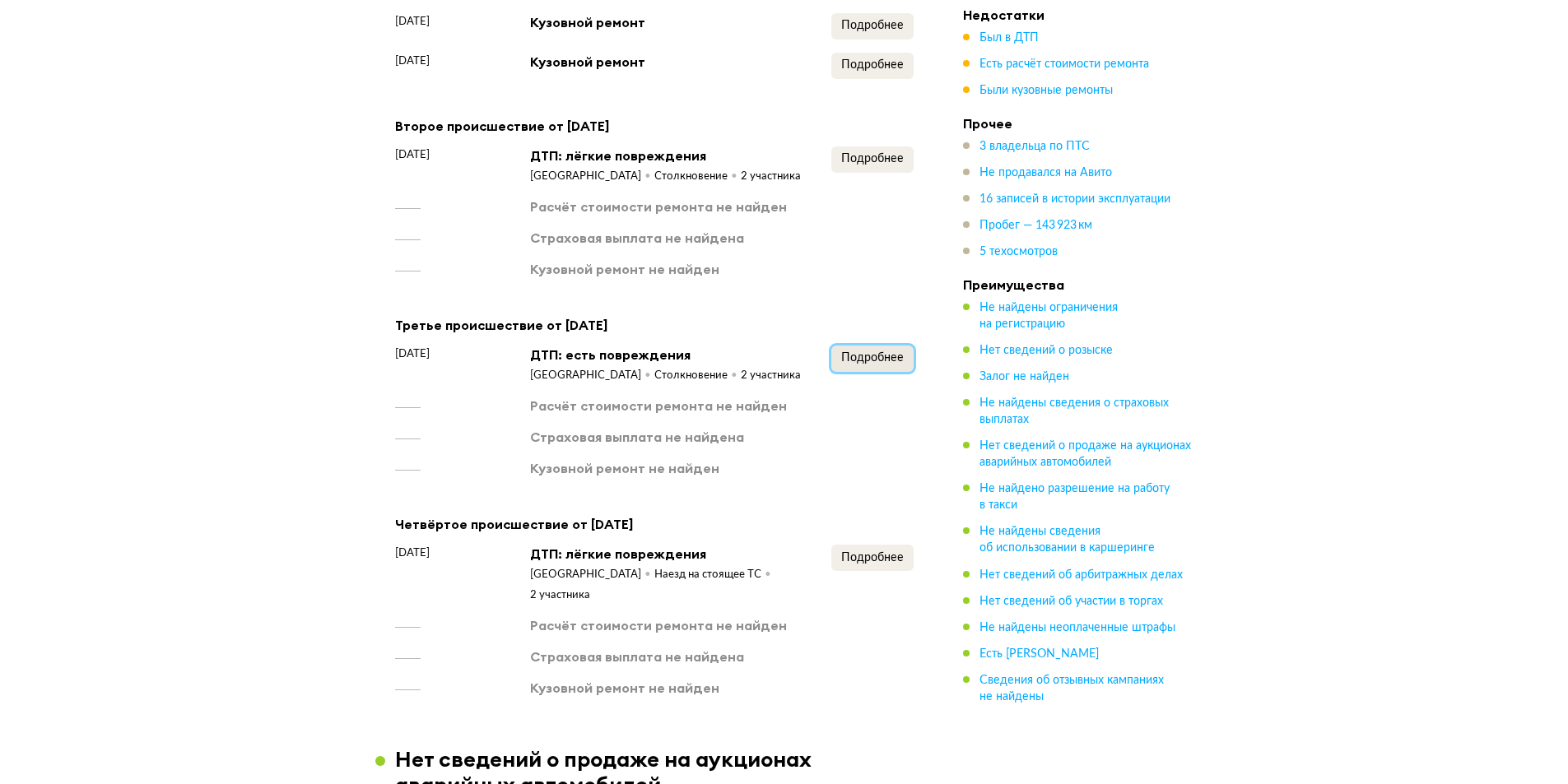
click at [853, 359] on span "Подробнее" at bounding box center [872, 357] width 62 height 11
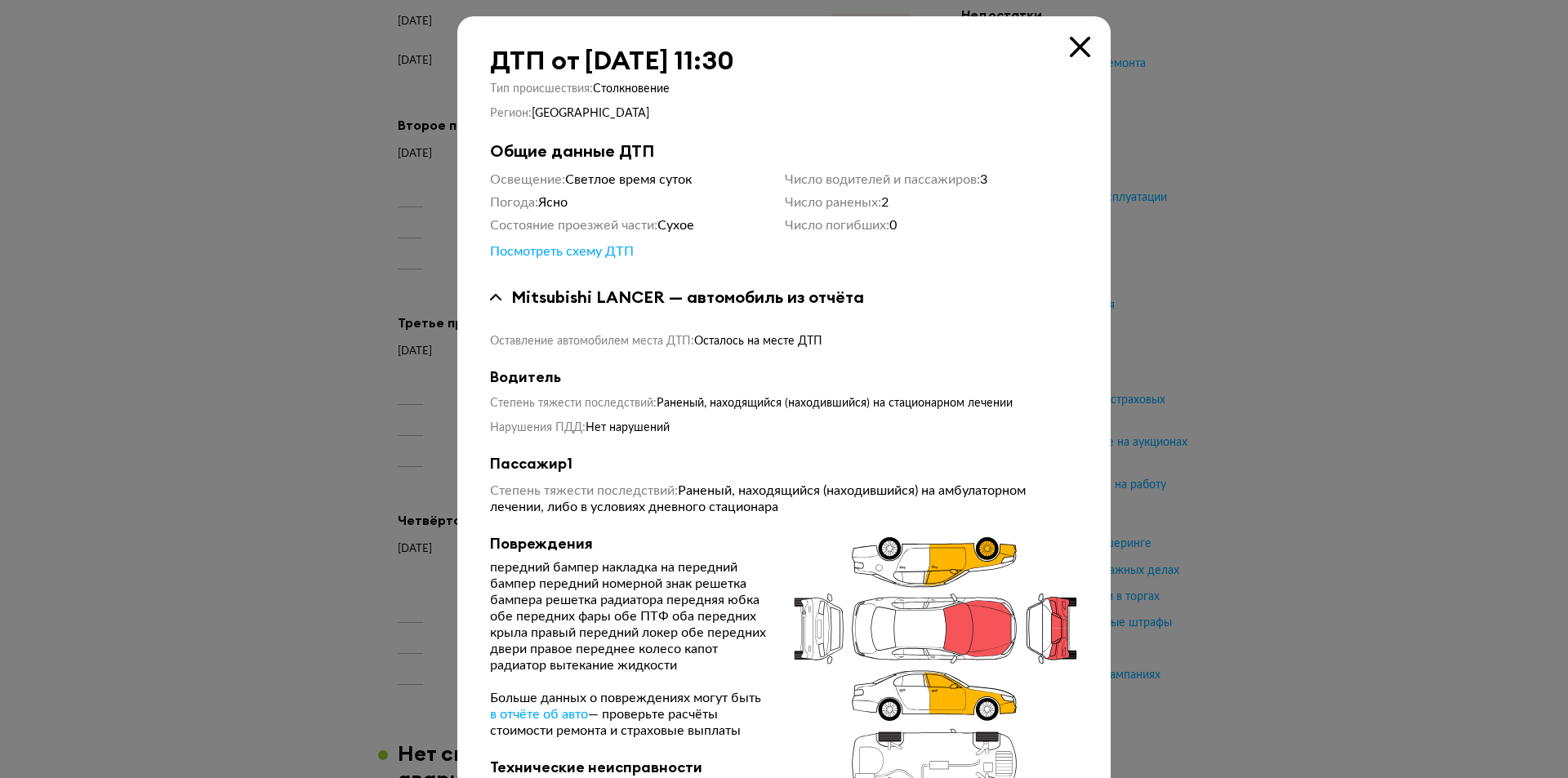
click at [1075, 53] on icon at bounding box center [1080, 47] width 21 height 21
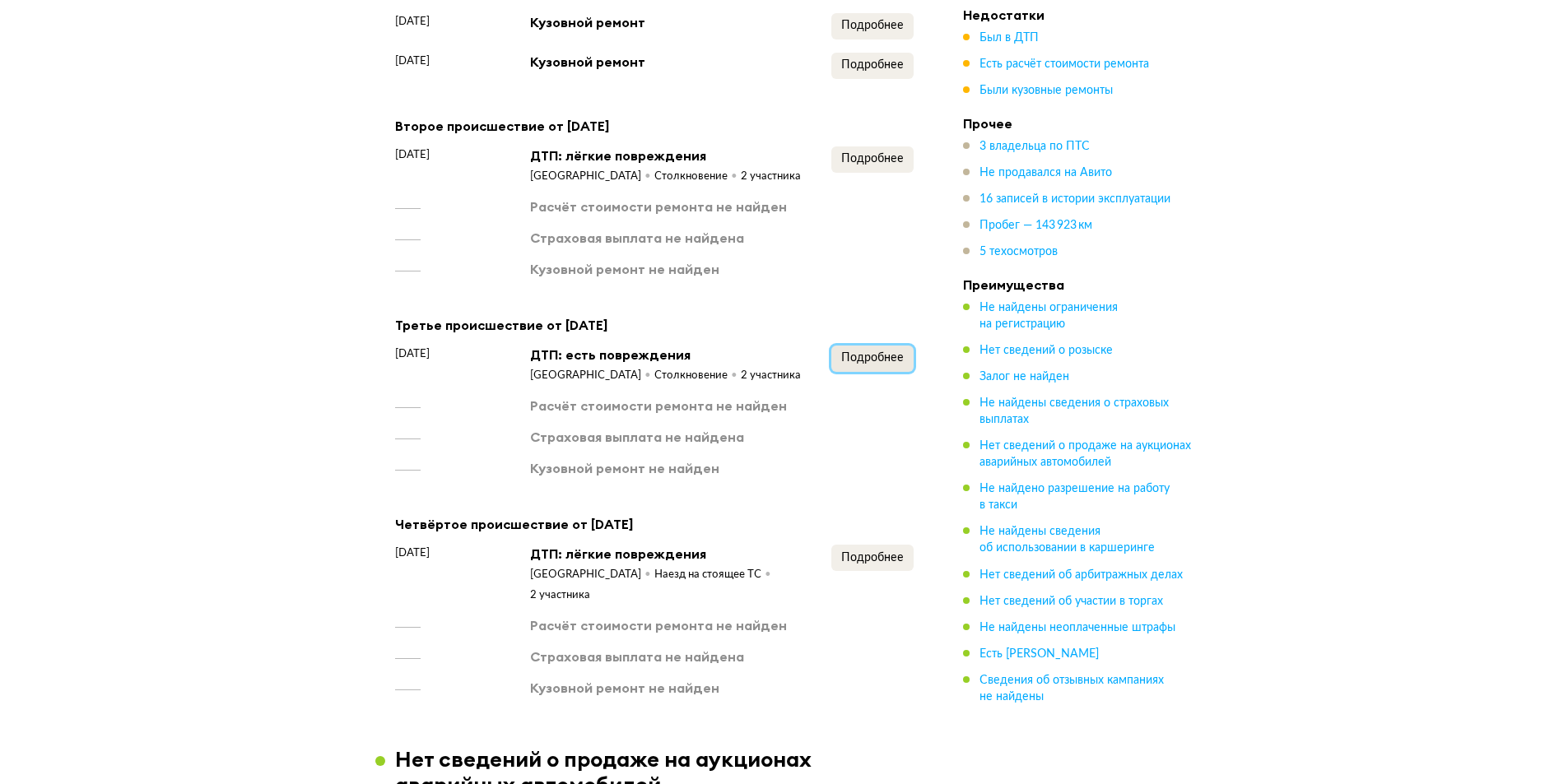
click at [886, 349] on button "Подробнее" at bounding box center [872, 359] width 82 height 27
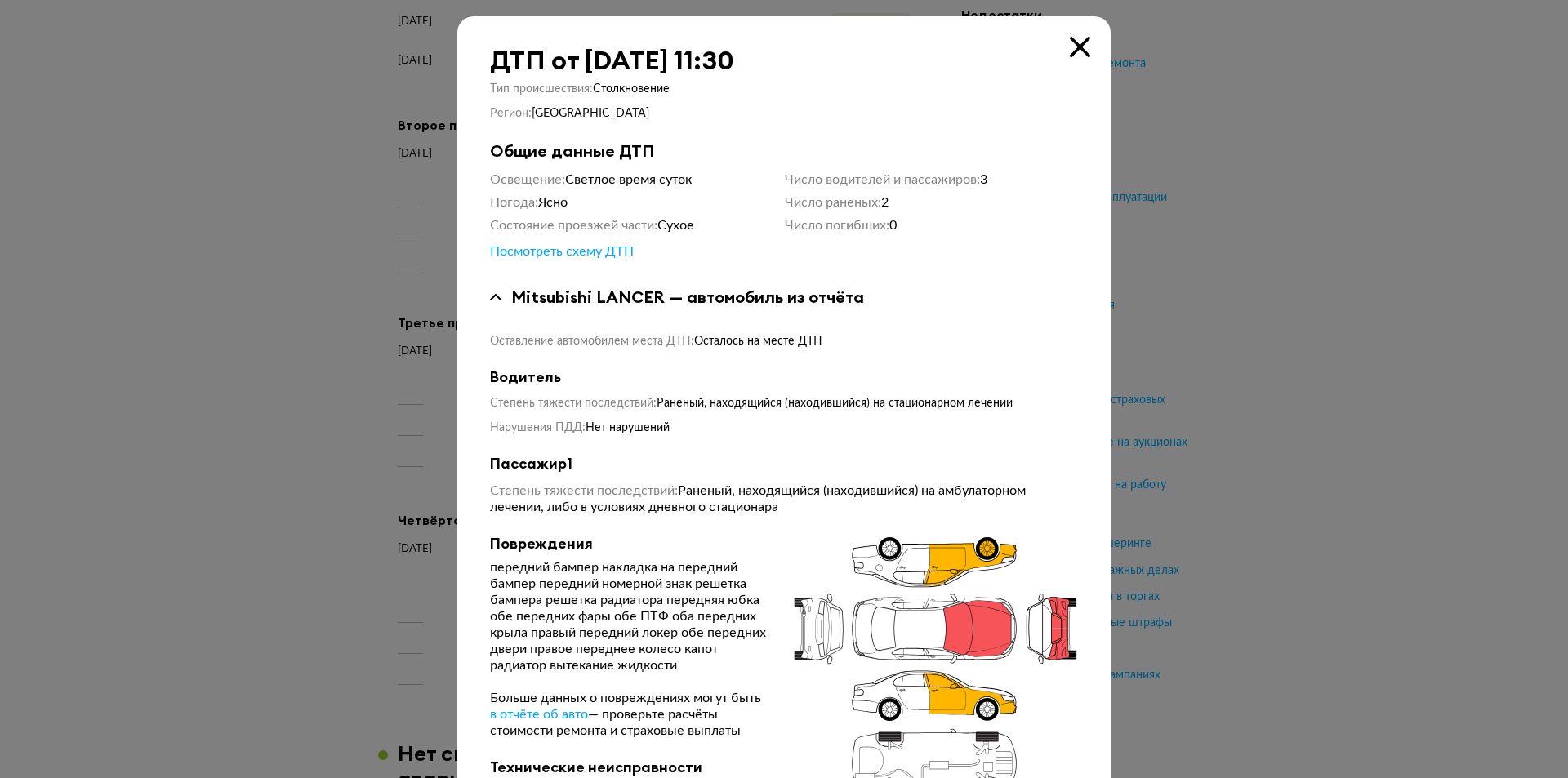
click at [1079, 44] on icon at bounding box center [1080, 47] width 21 height 21
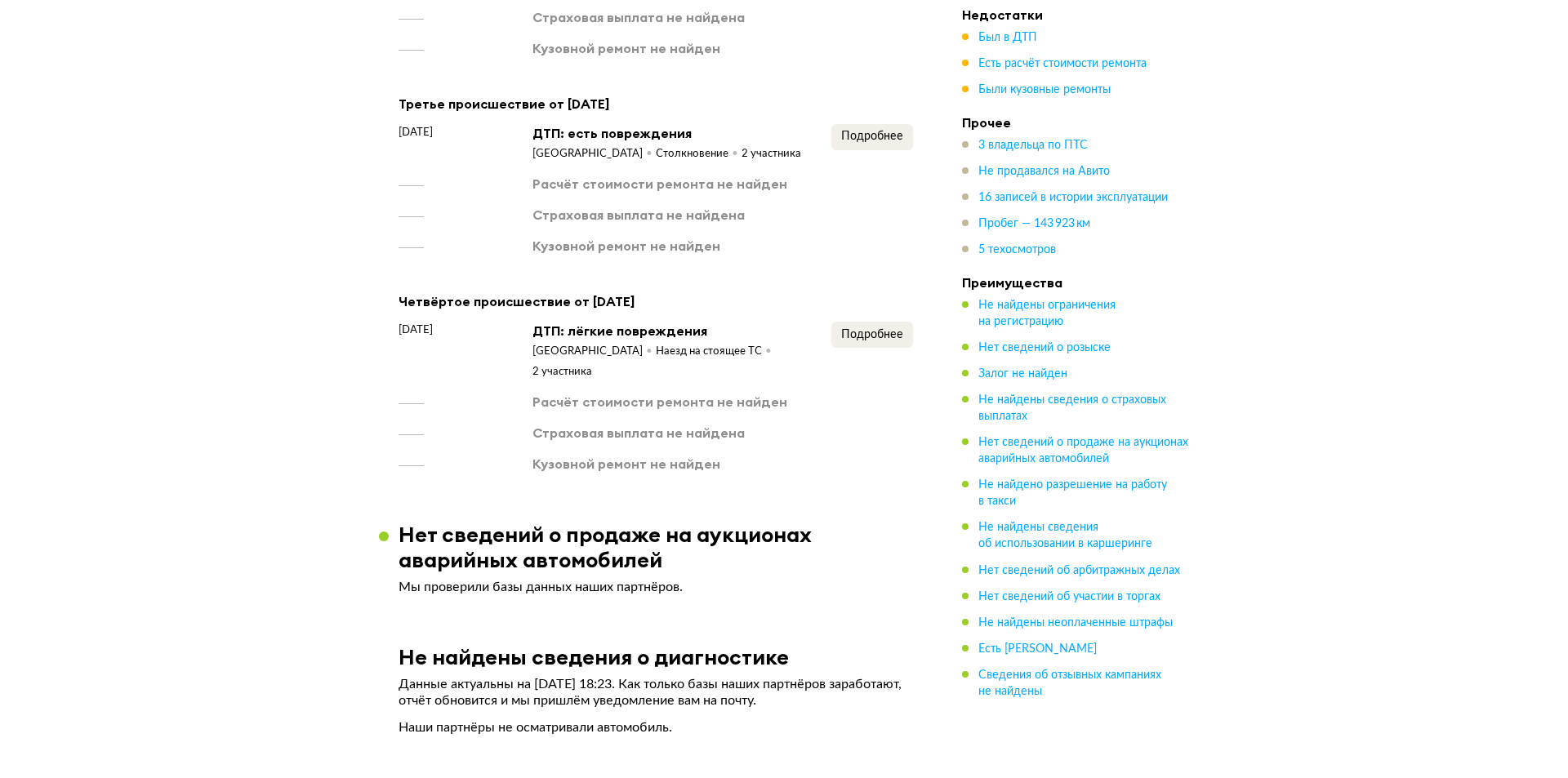
scroll to position [2266, 0]
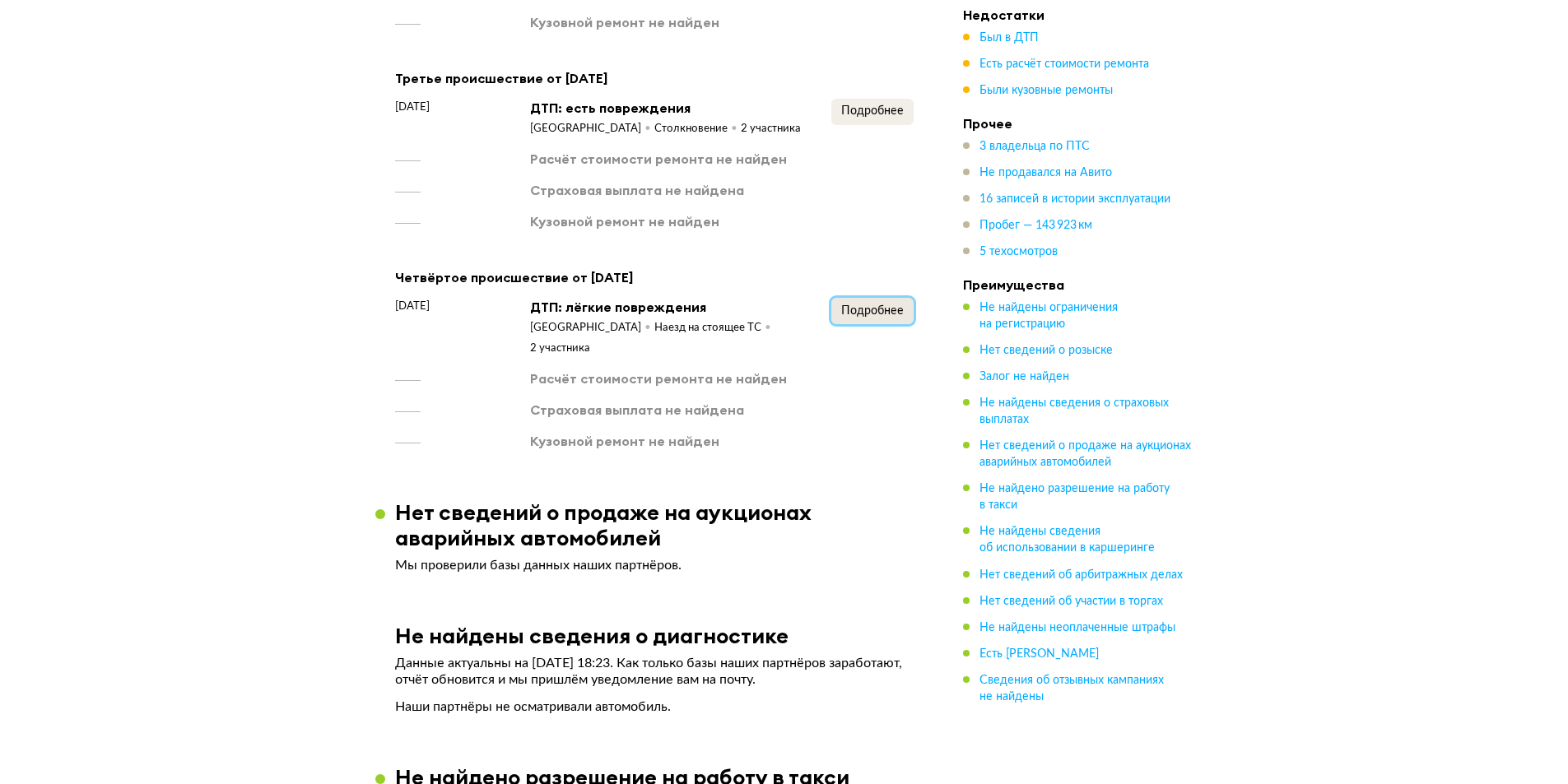
click at [862, 308] on span "Подробнее" at bounding box center [872, 310] width 62 height 11
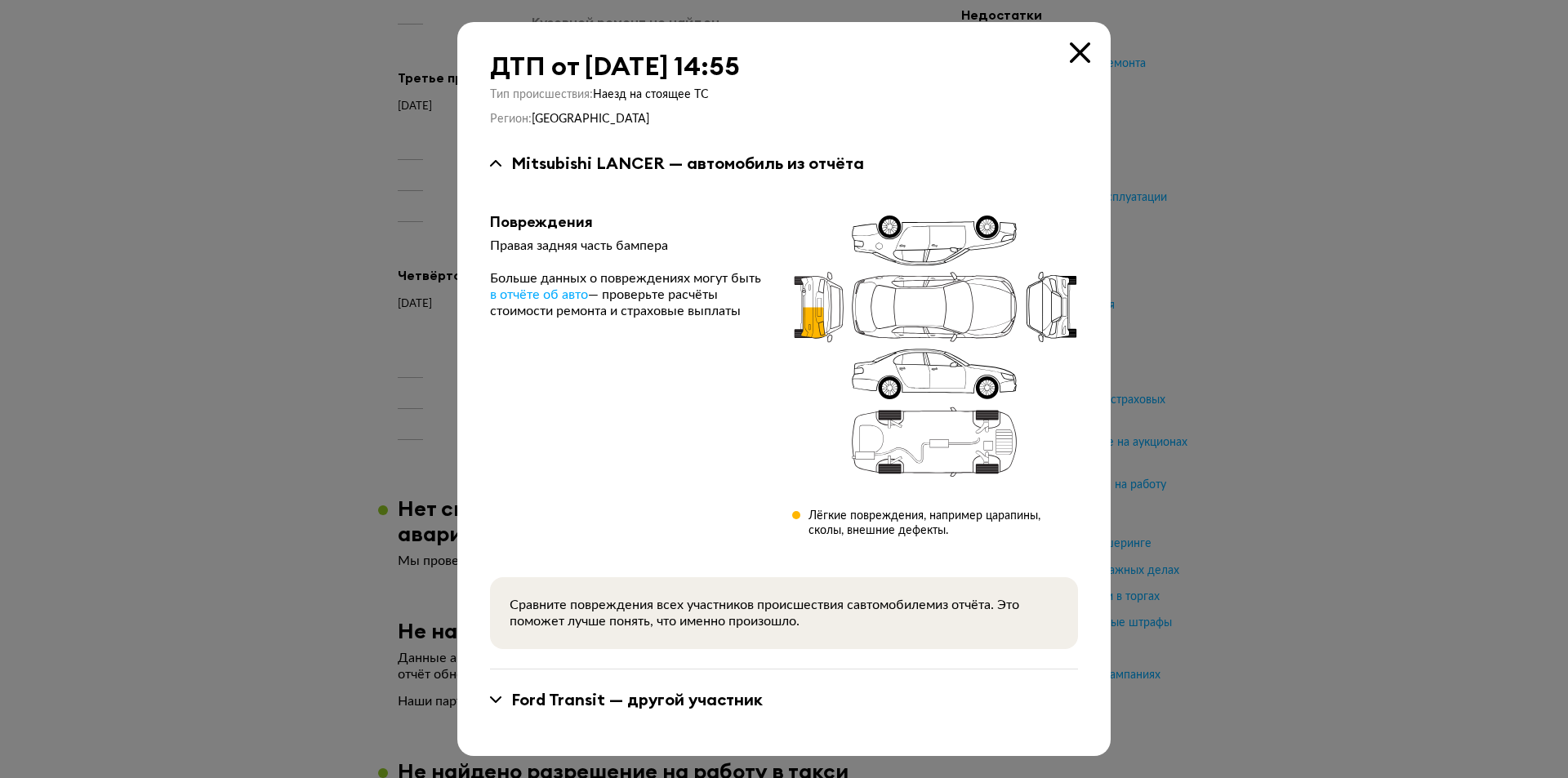
click at [1073, 57] on icon at bounding box center [1080, 53] width 21 height 21
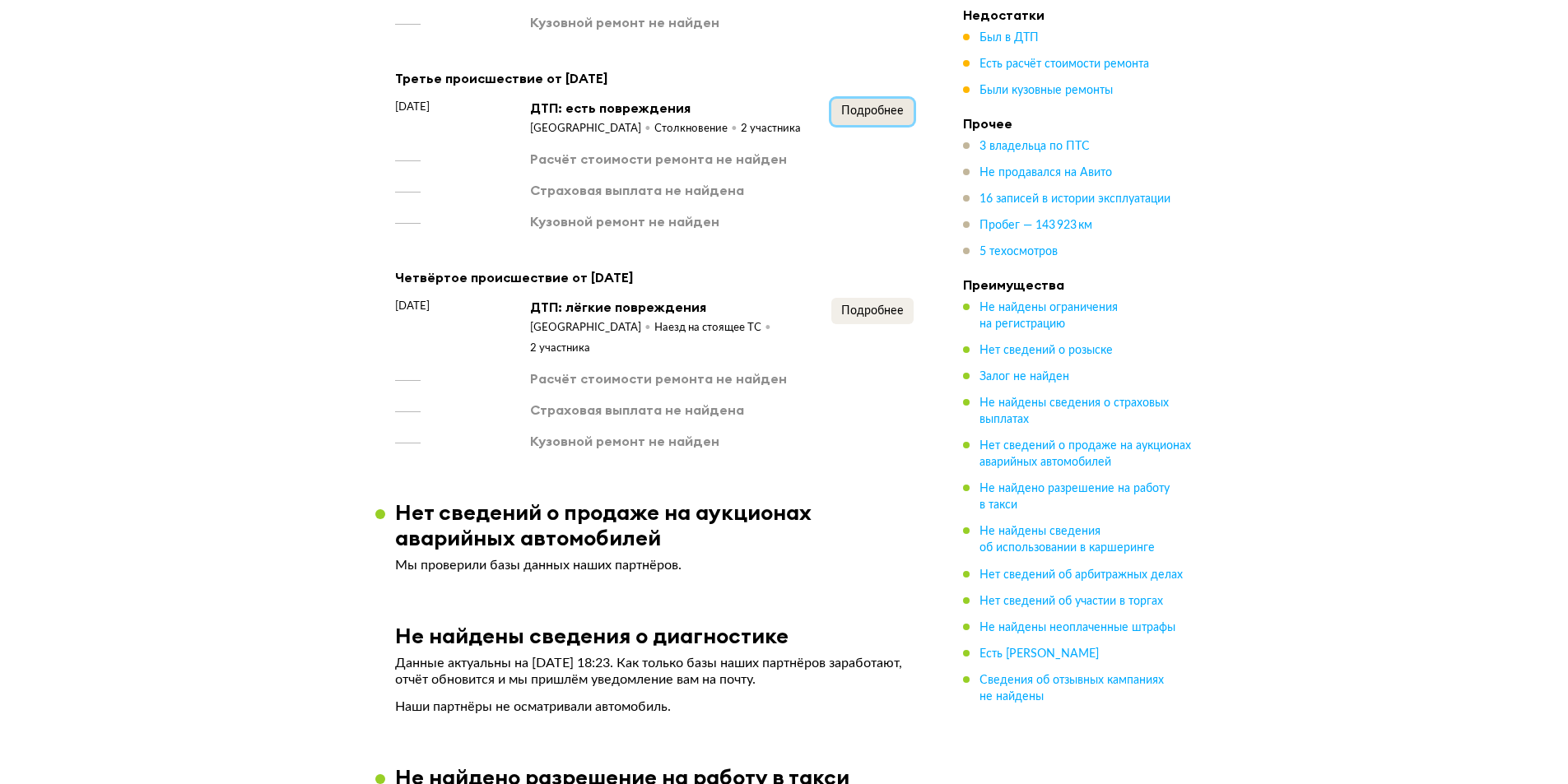
click at [847, 102] on button "Подробнее" at bounding box center [872, 111] width 82 height 27
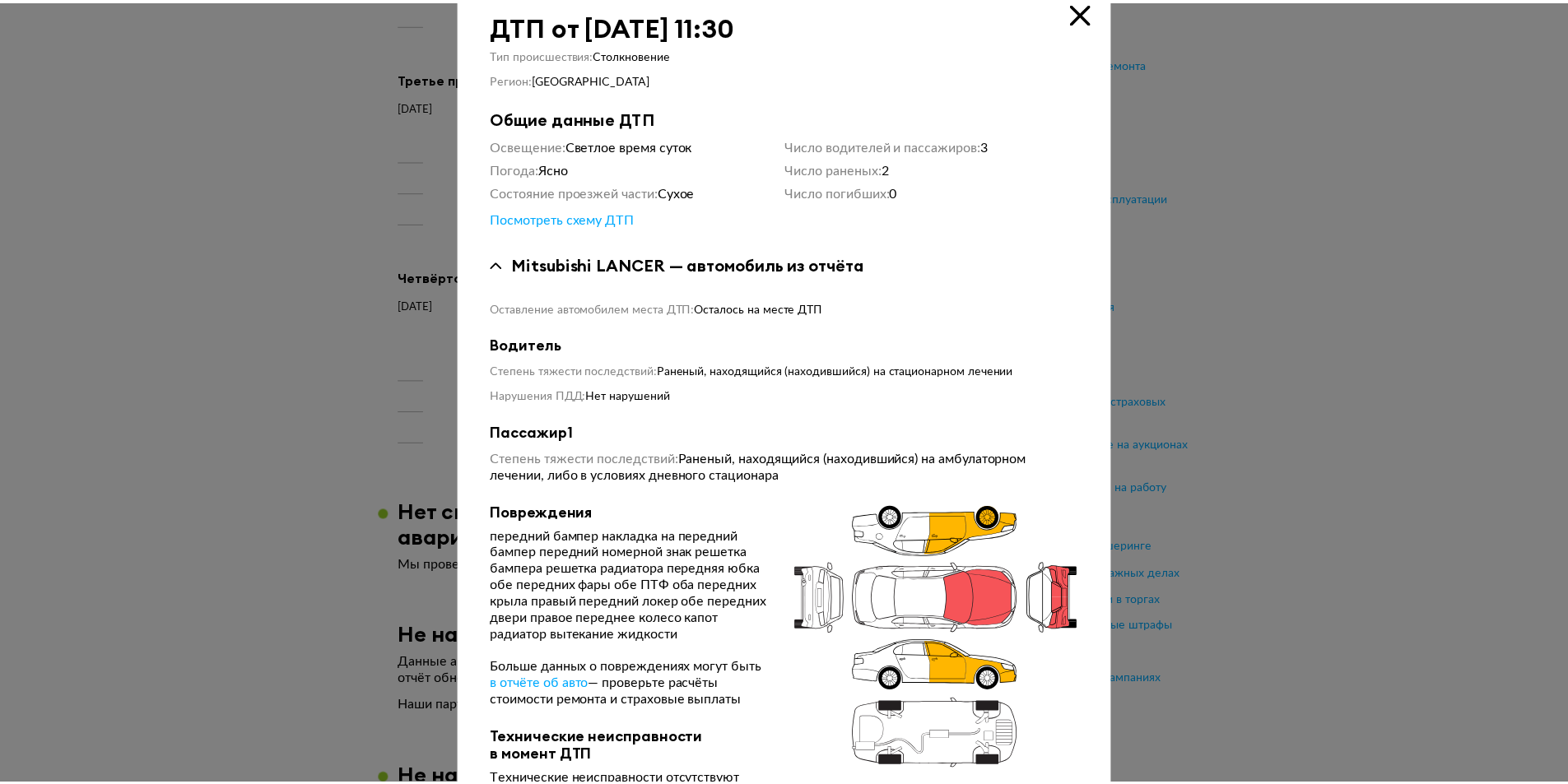
scroll to position [0, 0]
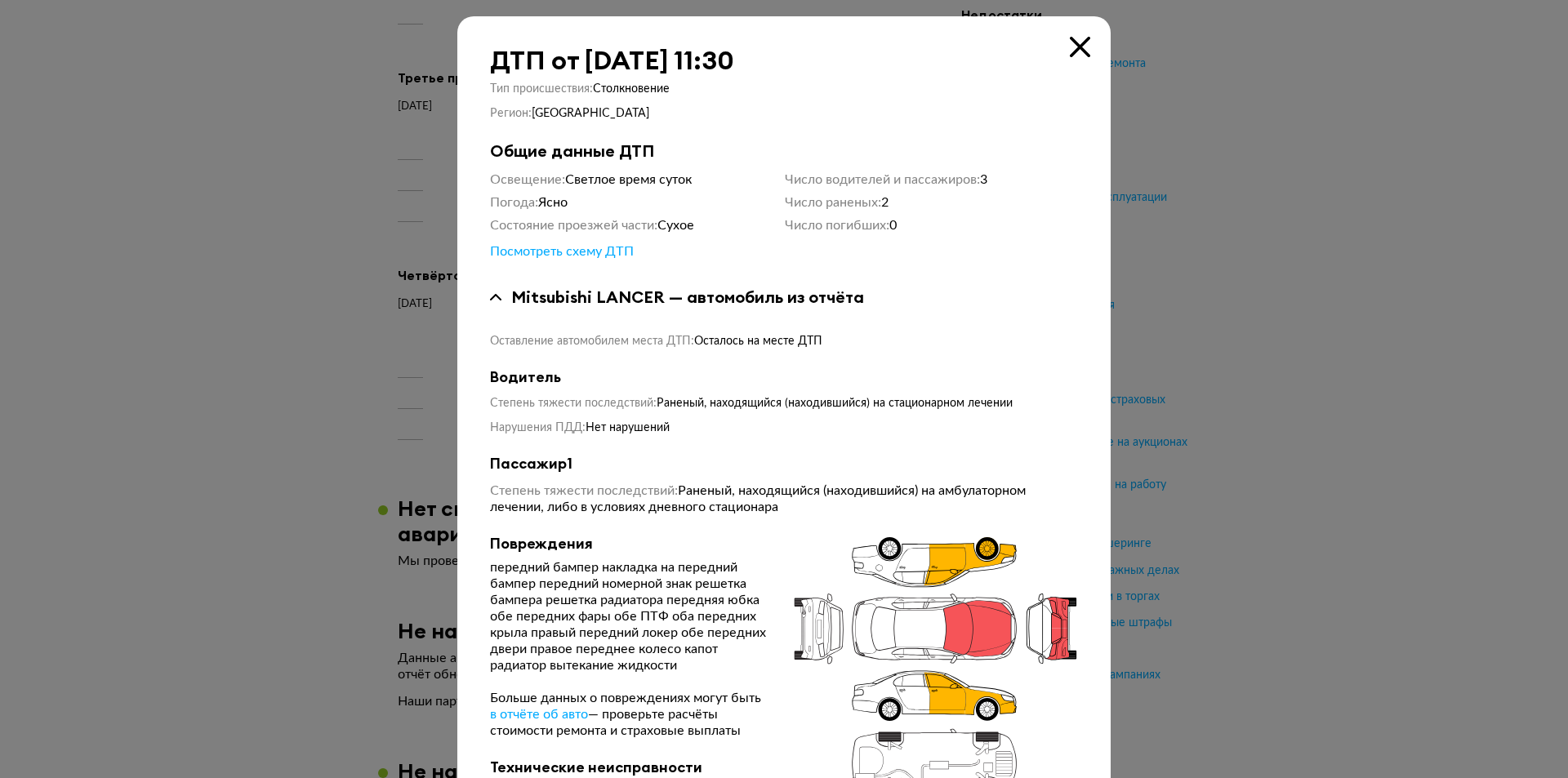
click at [1074, 41] on icon at bounding box center [1080, 47] width 21 height 21
